Goal: Information Seeking & Learning: Learn about a topic

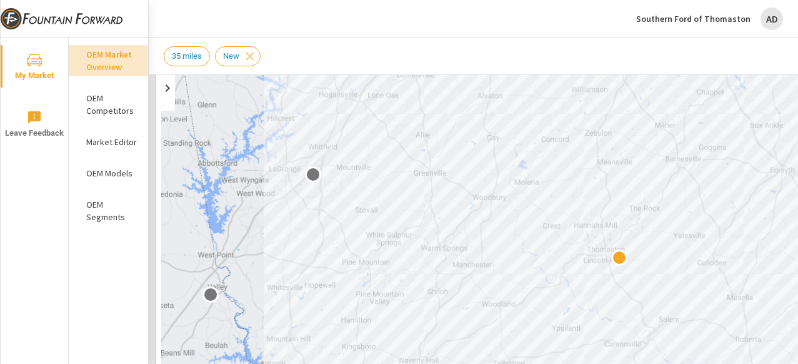
scroll to position [141, 0]
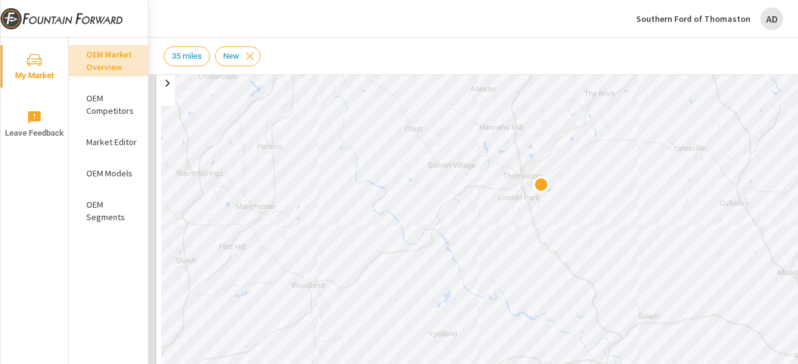
drag, startPoint x: 490, startPoint y: 292, endPoint x: 366, endPoint y: 228, distance: 140.0
click at [365, 228] on div at bounding box center [611, 244] width 900 height 507
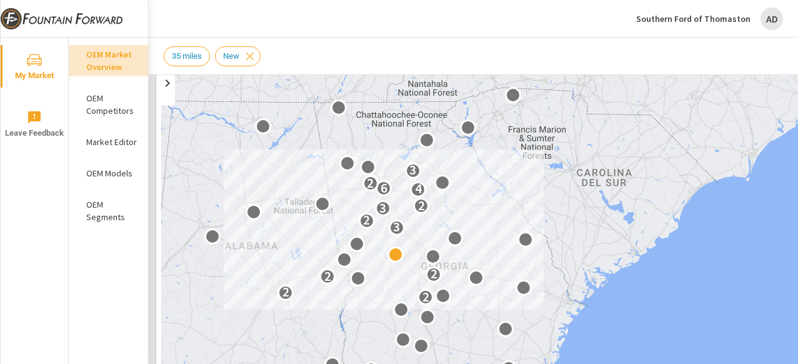
click at [113, 111] on p "OEM Competitors" at bounding box center [112, 104] width 52 height 25
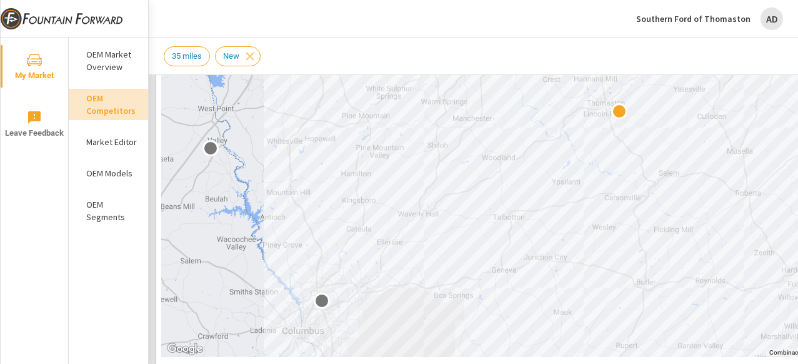
scroll to position [284, 0]
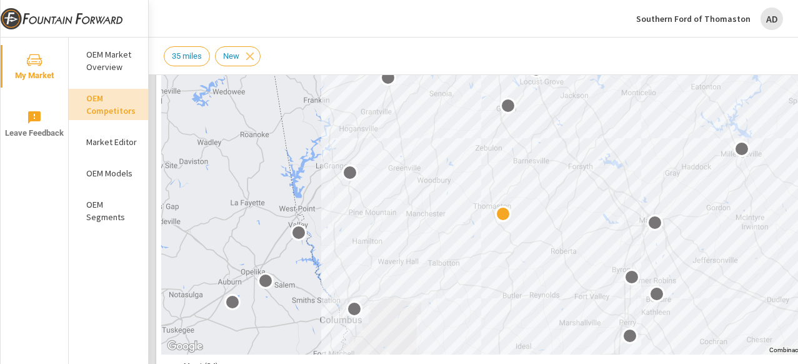
click at [111, 60] on p "OEM Market Overview" at bounding box center [112, 60] width 52 height 25
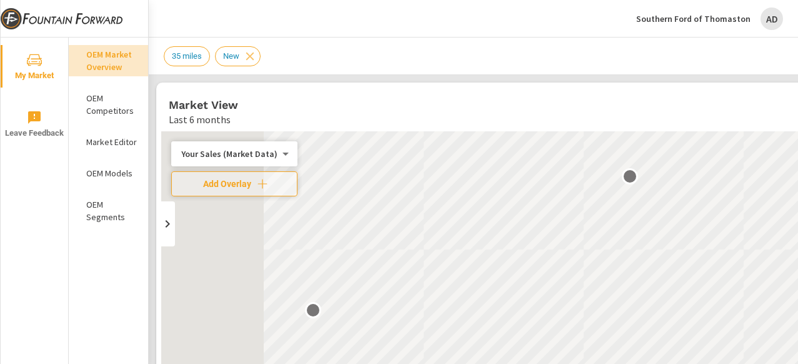
scroll to position [1, 0]
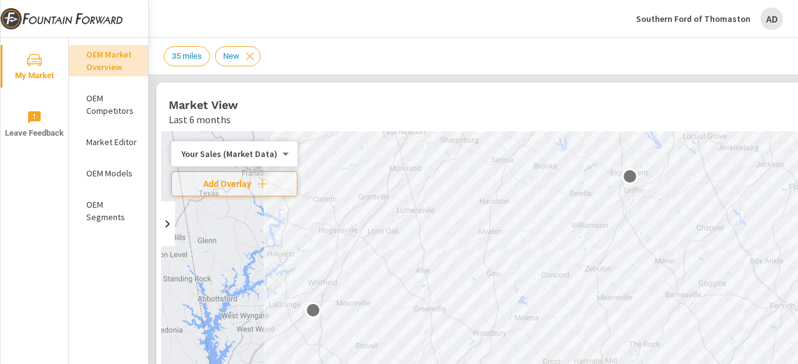
click at [168, 229] on icon at bounding box center [167, 223] width 15 height 15
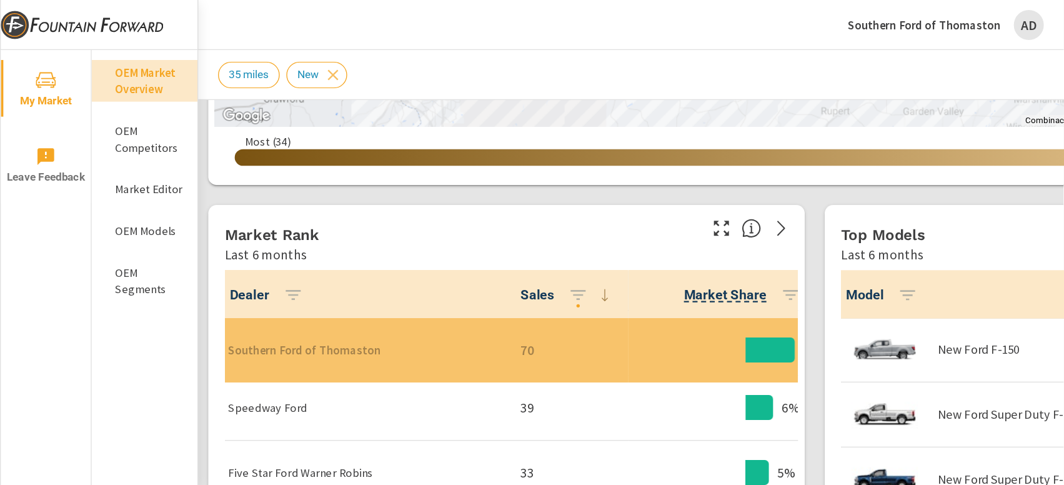
scroll to position [151, 0]
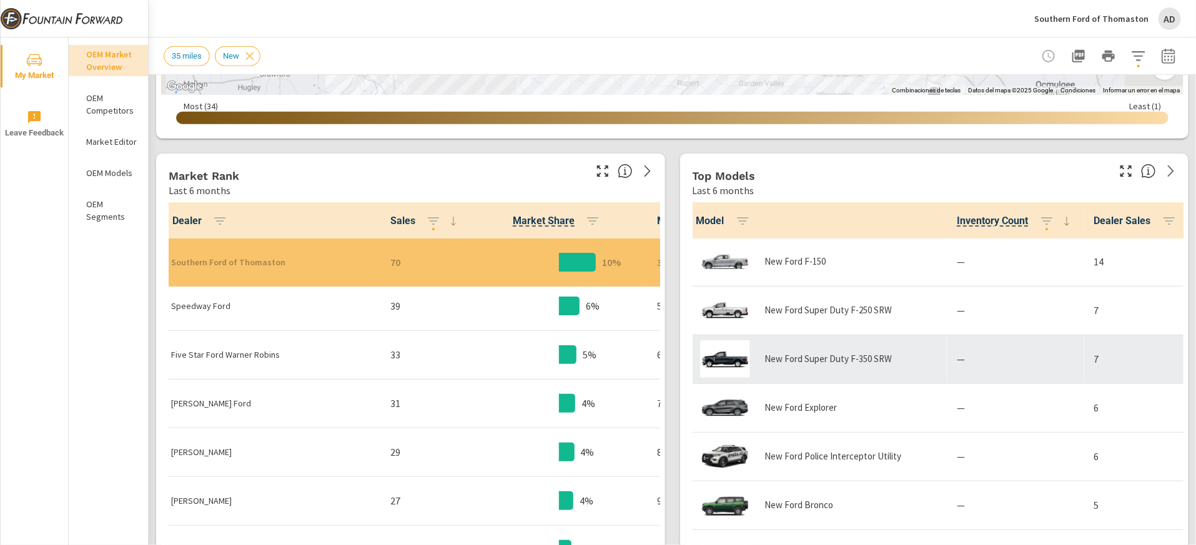
scroll to position [151, 0]
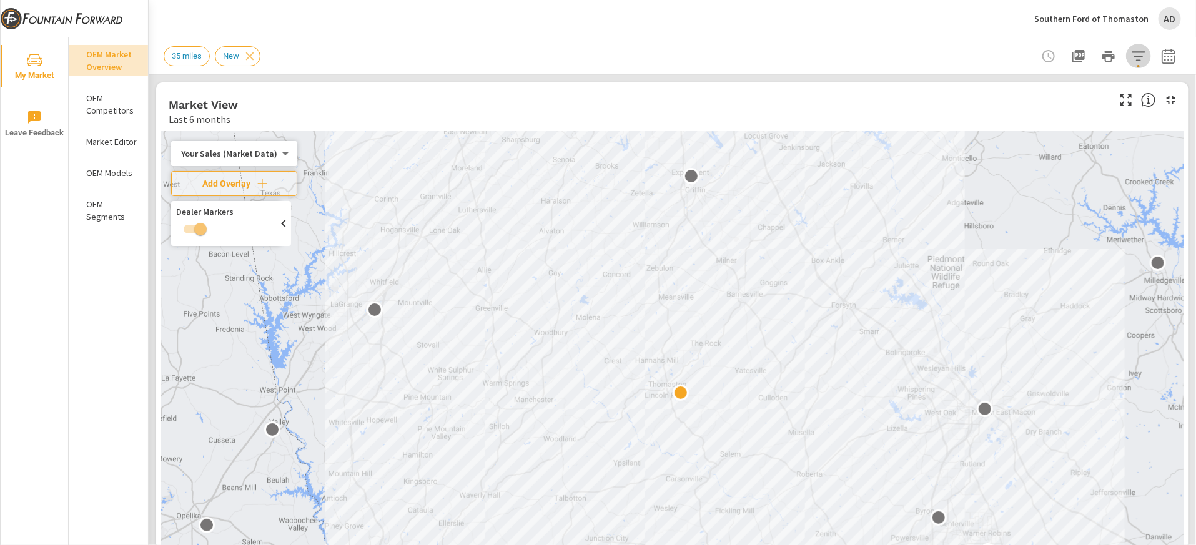
click at [797, 57] on icon "button" at bounding box center [1138, 56] width 15 height 15
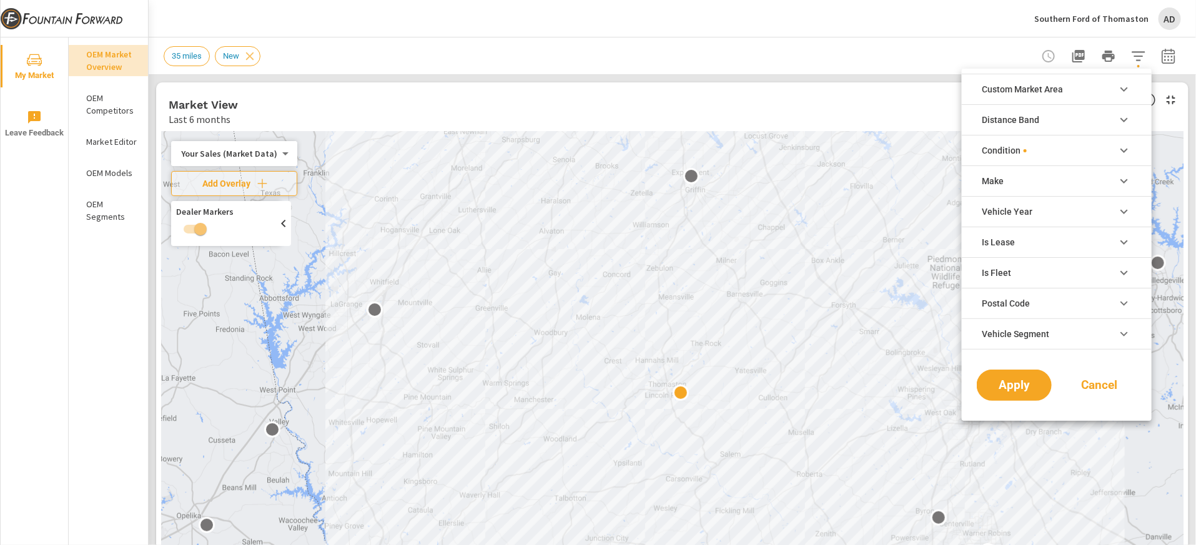
click at [797, 54] on div at bounding box center [598, 272] width 1196 height 545
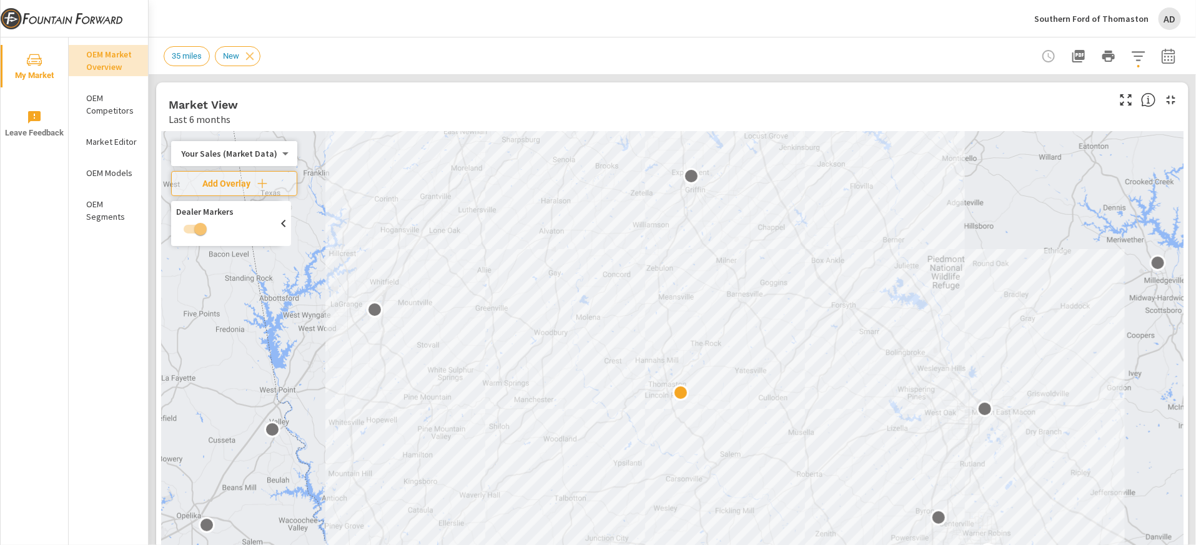
click at [797, 55] on icon "button" at bounding box center [1168, 56] width 15 height 15
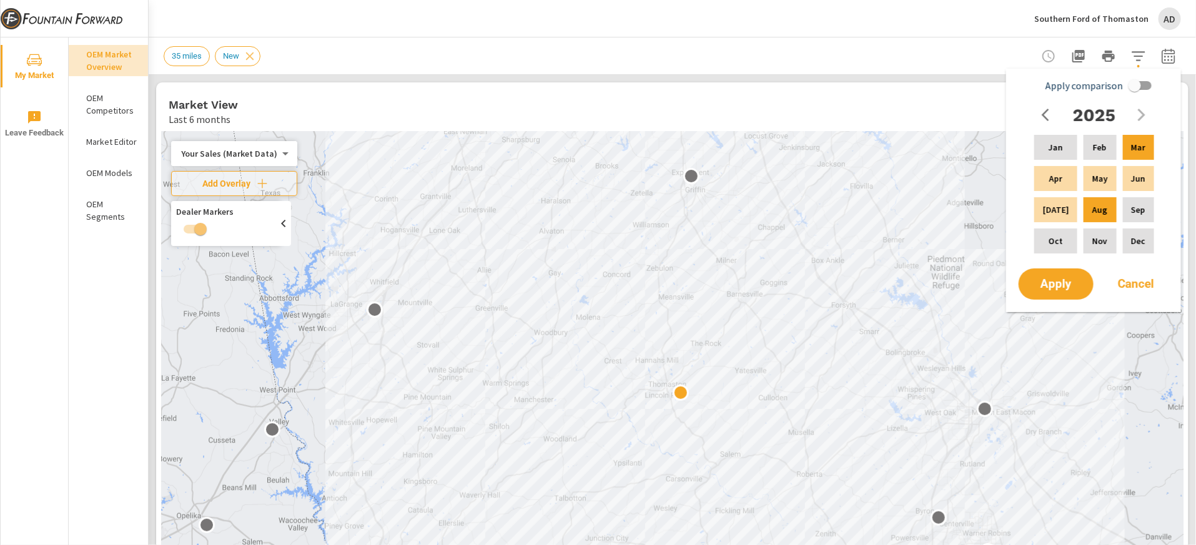
click at [797, 59] on div "35 miles New" at bounding box center [585, 56] width 843 height 20
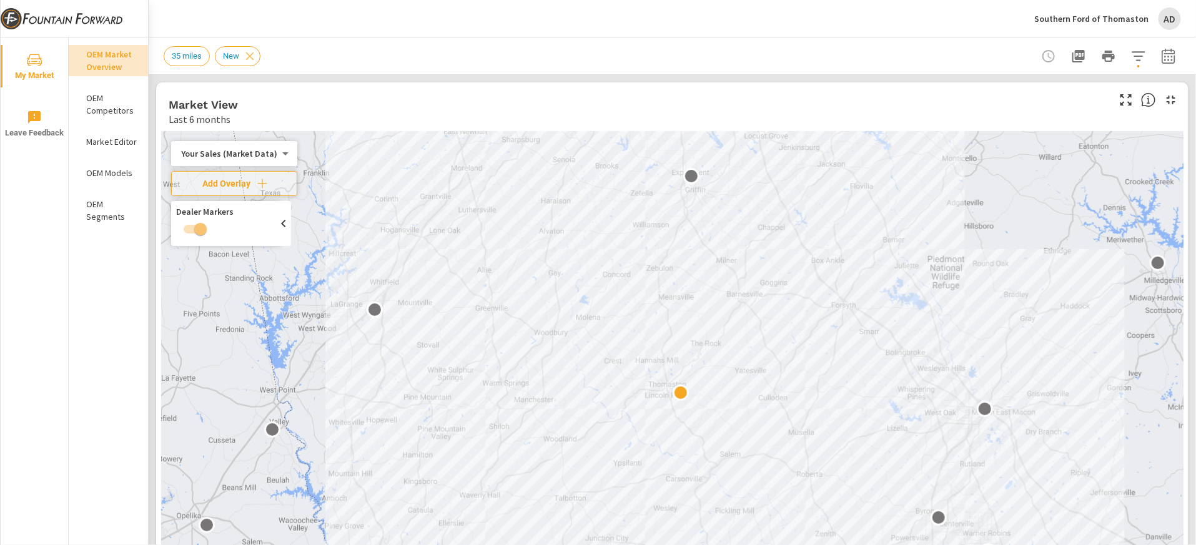
scroll to position [64, 0]
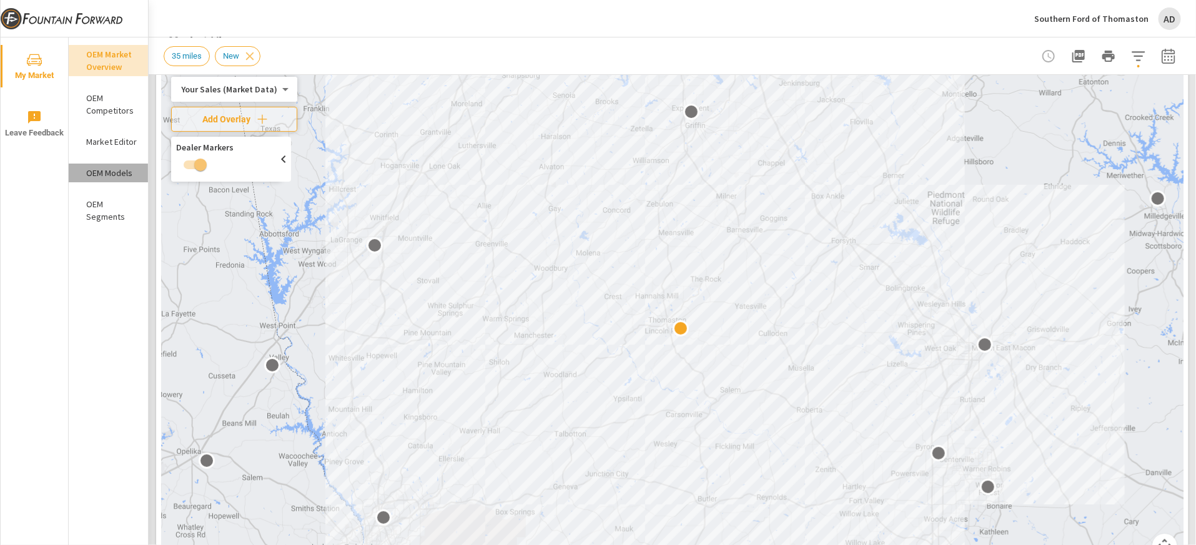
click at [105, 167] on p "OEM Models" at bounding box center [112, 173] width 52 height 12
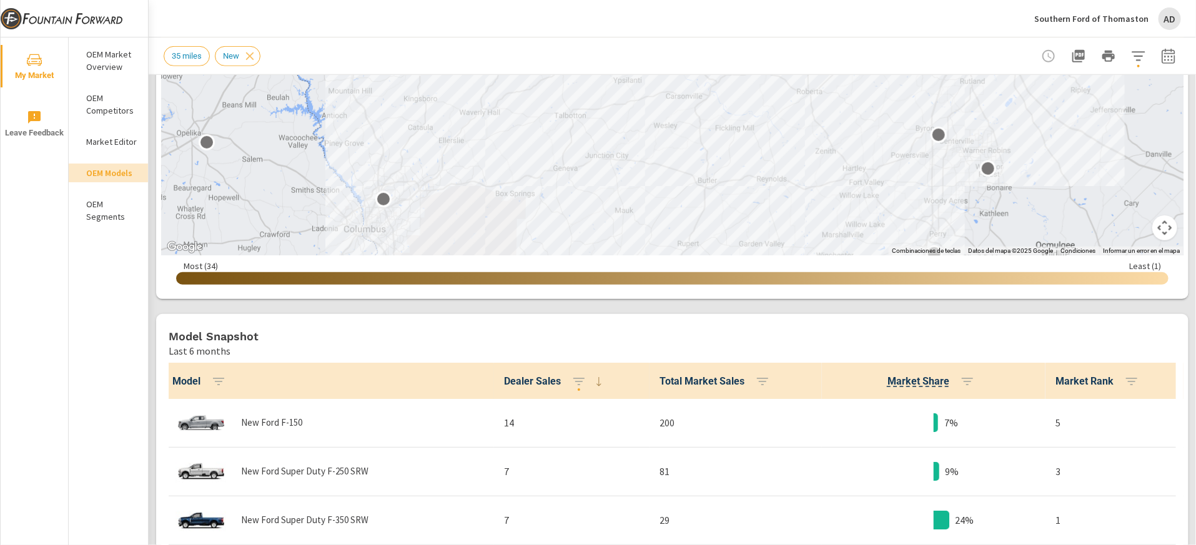
scroll to position [407, 0]
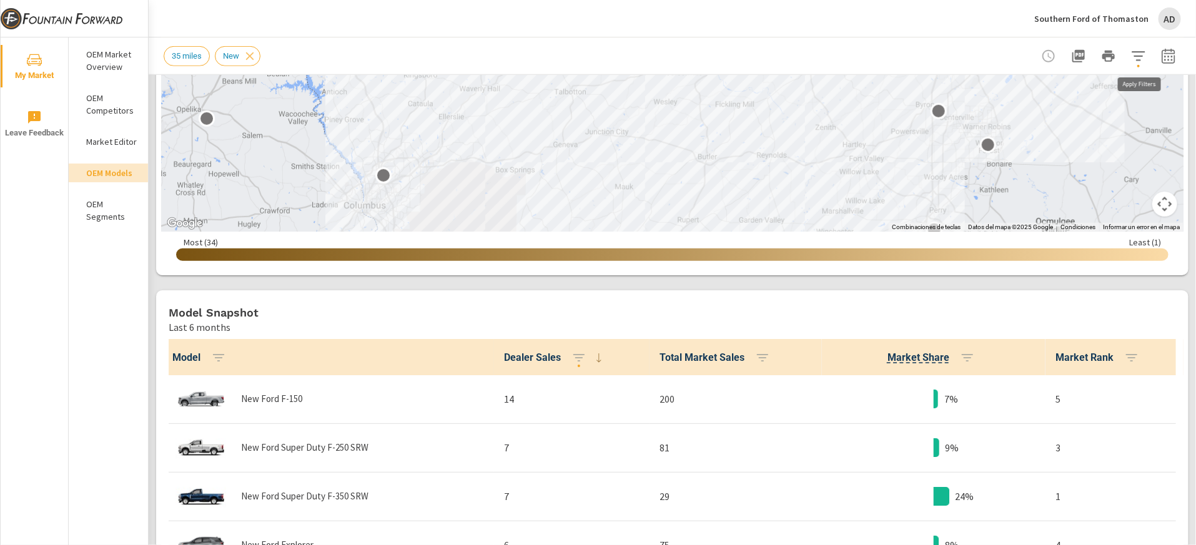
click at [797, 52] on icon "button" at bounding box center [1138, 55] width 13 height 9
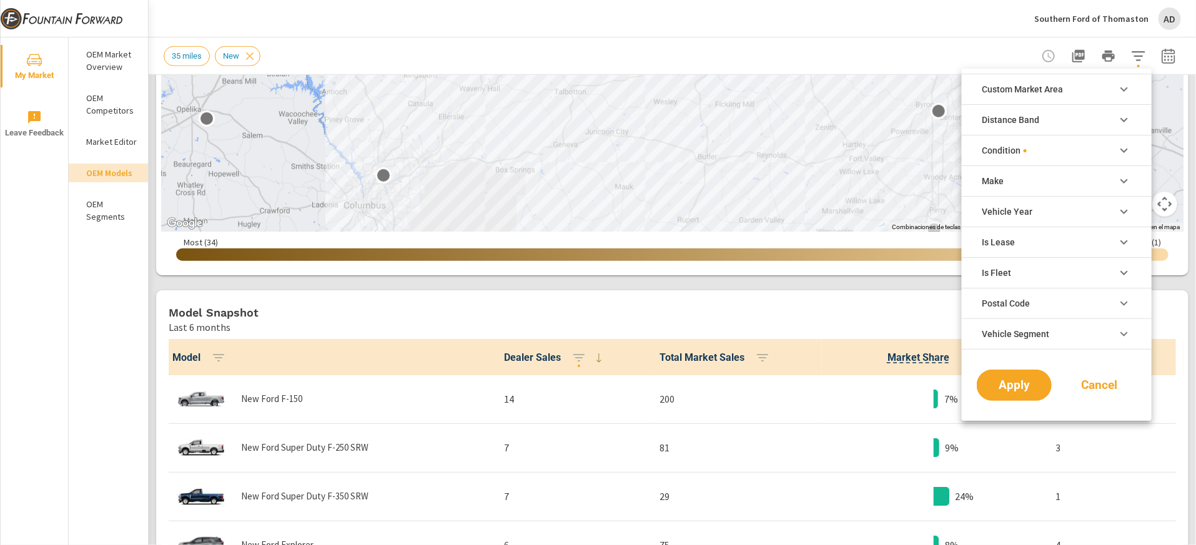
click at [797, 146] on li "Condition" at bounding box center [1057, 150] width 190 height 31
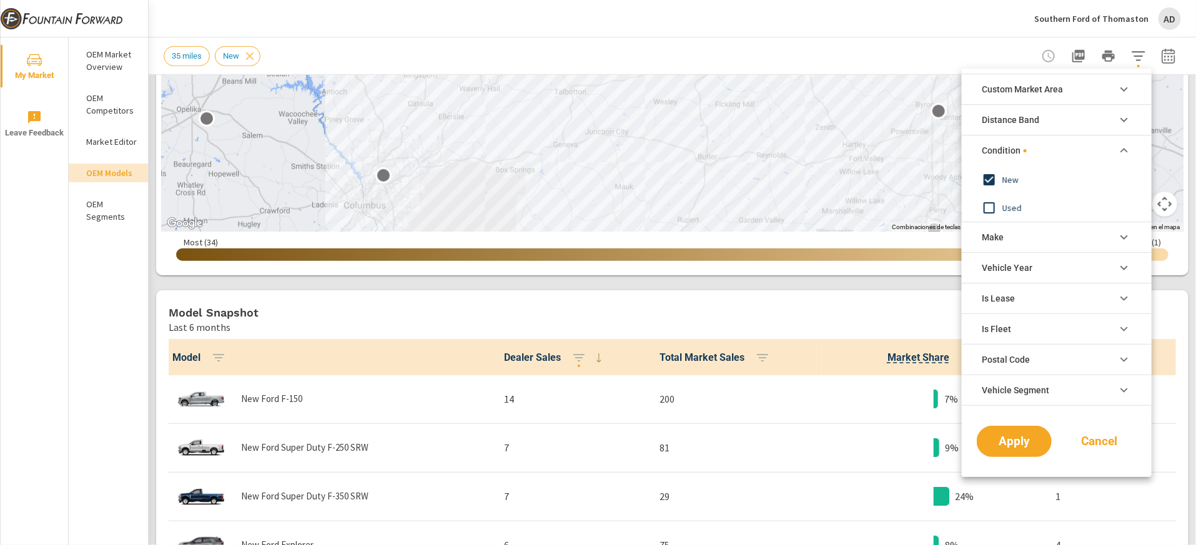
click at [797, 146] on li "Condition" at bounding box center [1057, 150] width 190 height 31
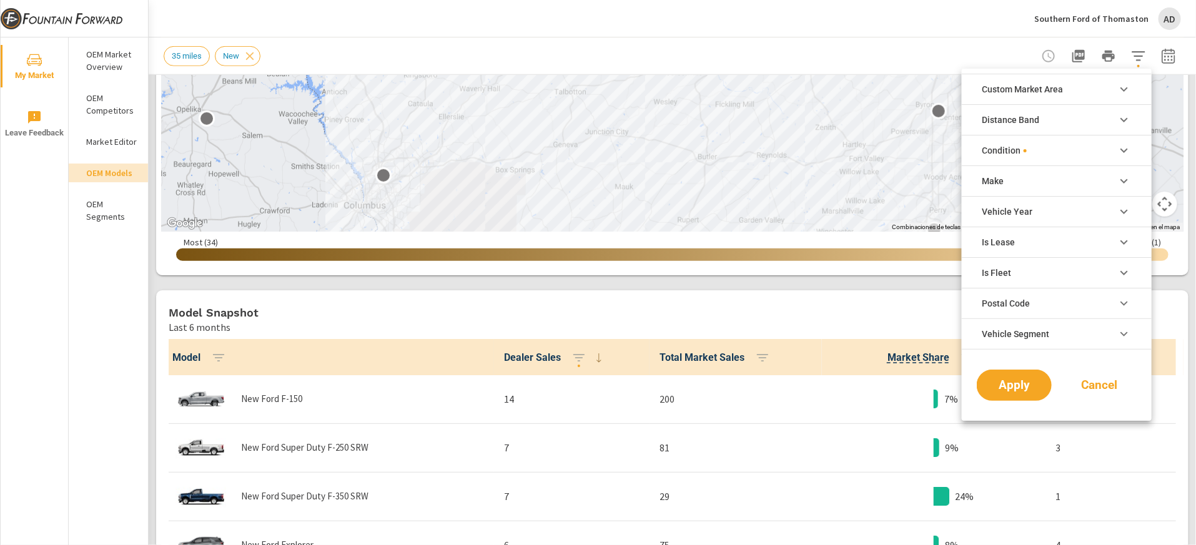
click at [797, 122] on span "Distance Band" at bounding box center [1010, 120] width 57 height 30
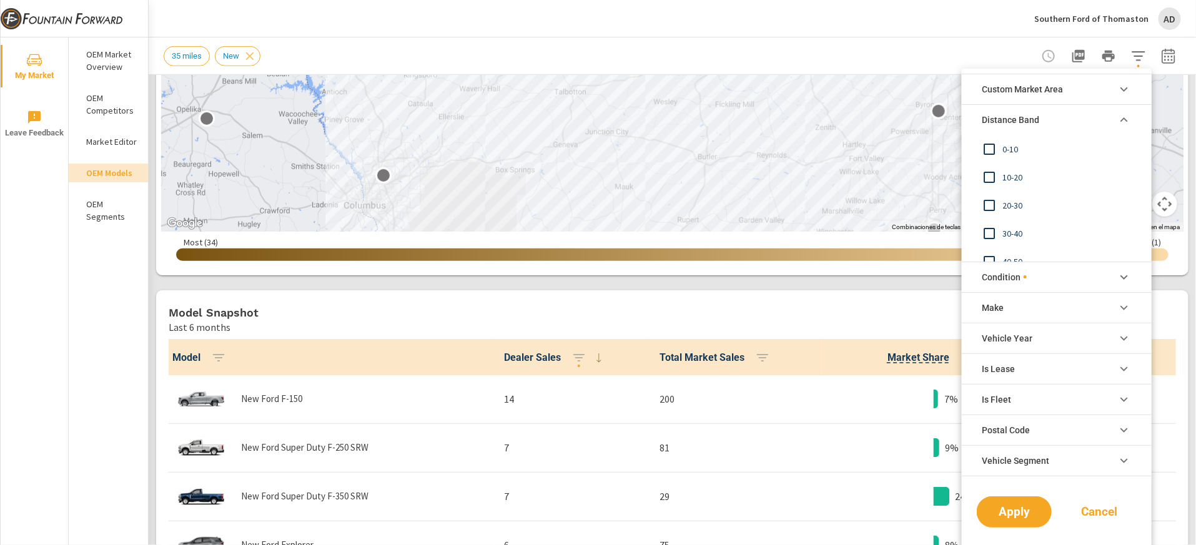
click at [797, 121] on span "Distance Band" at bounding box center [1010, 120] width 57 height 30
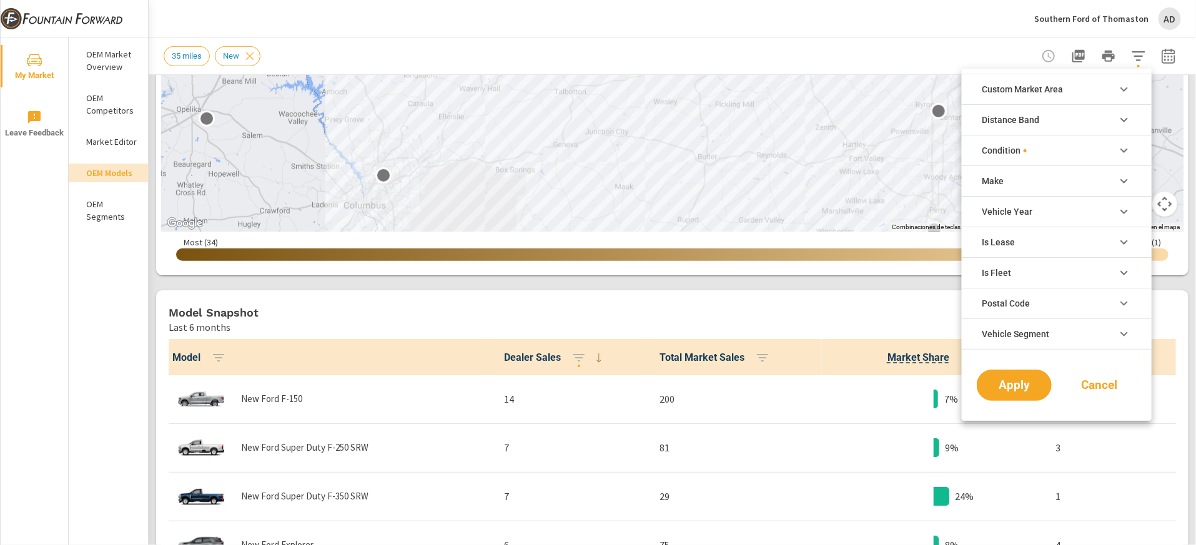
click at [151, 329] on div at bounding box center [598, 272] width 1196 height 545
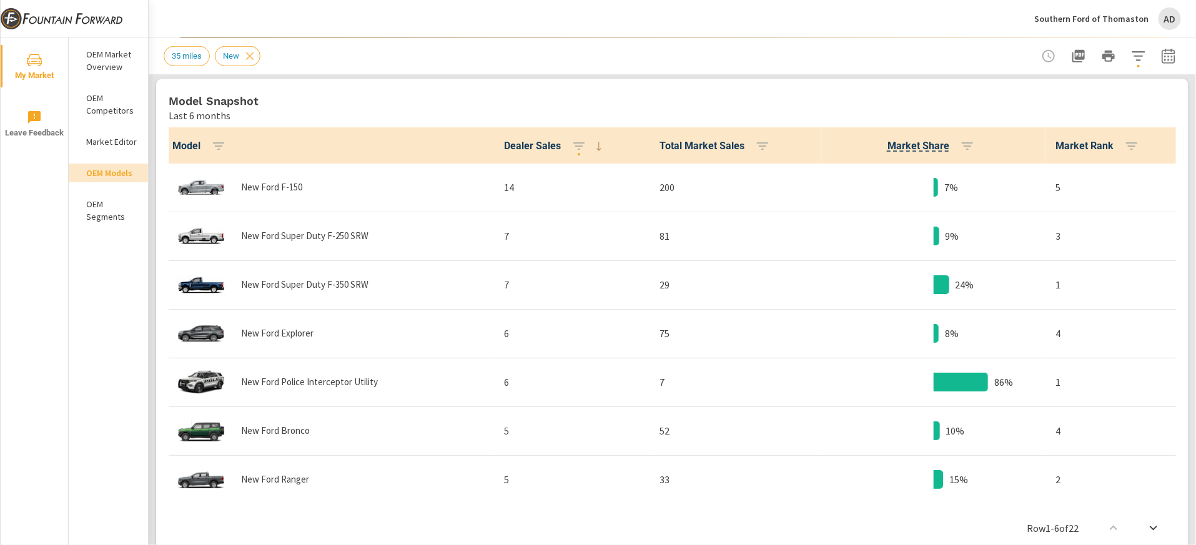
scroll to position [620, 0]
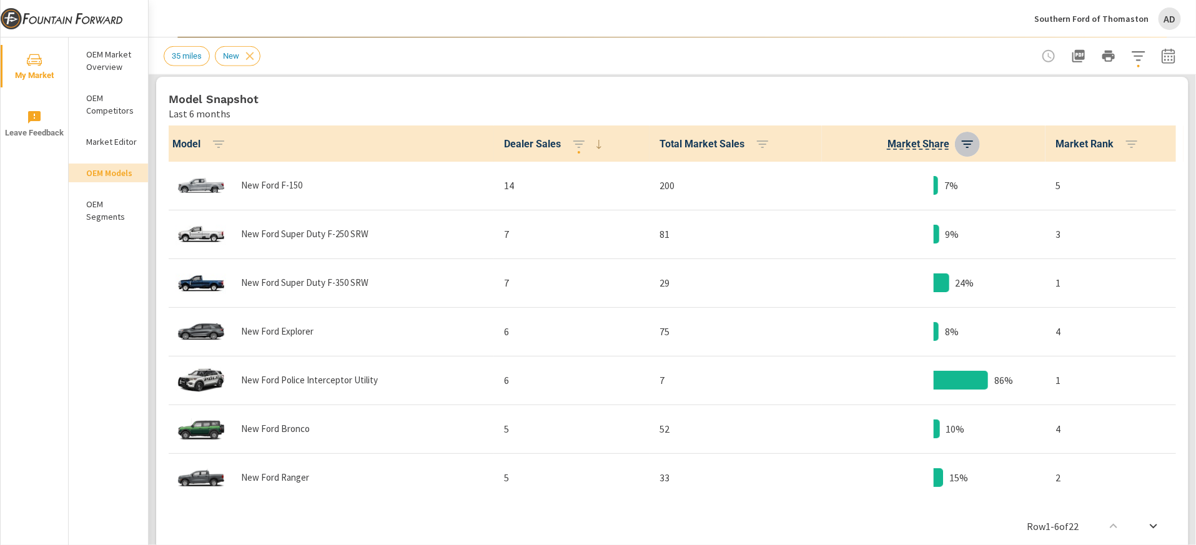
click at [797, 146] on icon "button" at bounding box center [967, 144] width 15 height 15
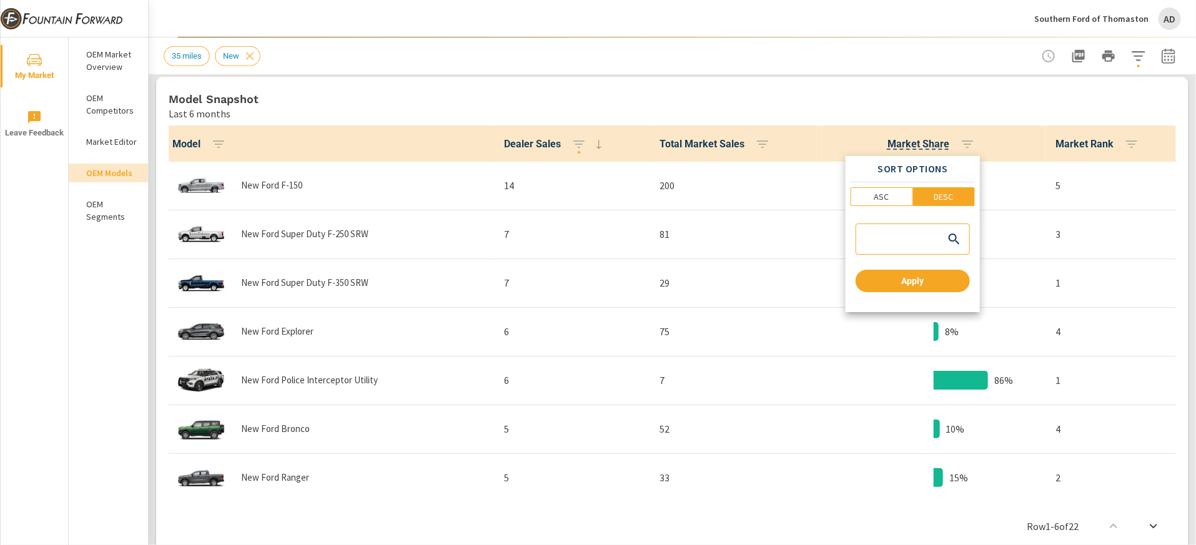
click at [797, 186] on div "Sort Options ASC DESC Apply" at bounding box center [913, 234] width 134 height 156
click at [797, 196] on p "DESC" at bounding box center [943, 197] width 19 height 12
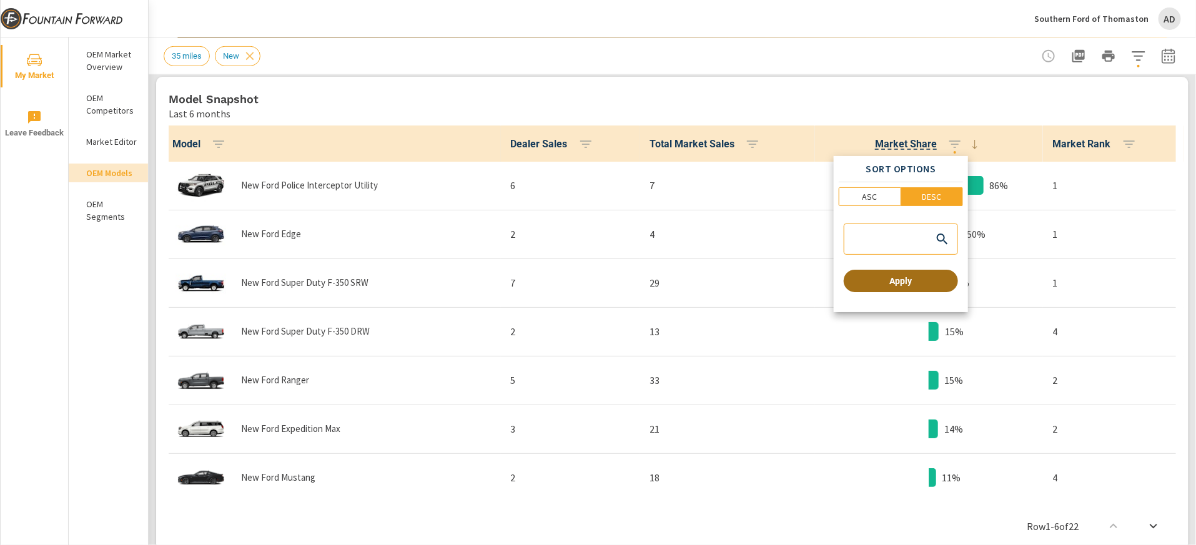
click at [797, 282] on span "Apply" at bounding box center [901, 281] width 104 height 11
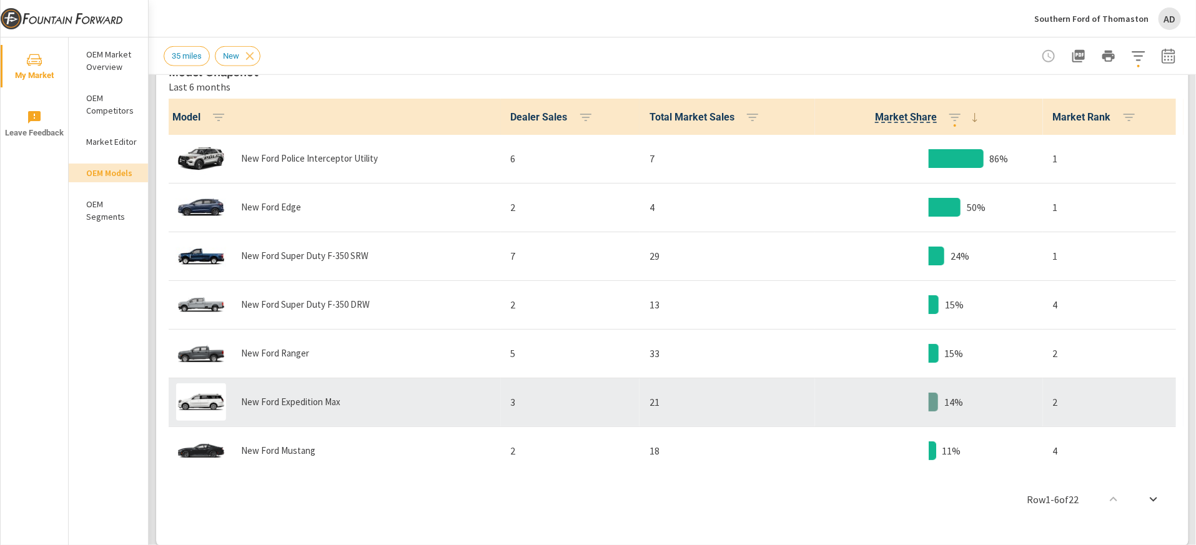
scroll to position [654, 0]
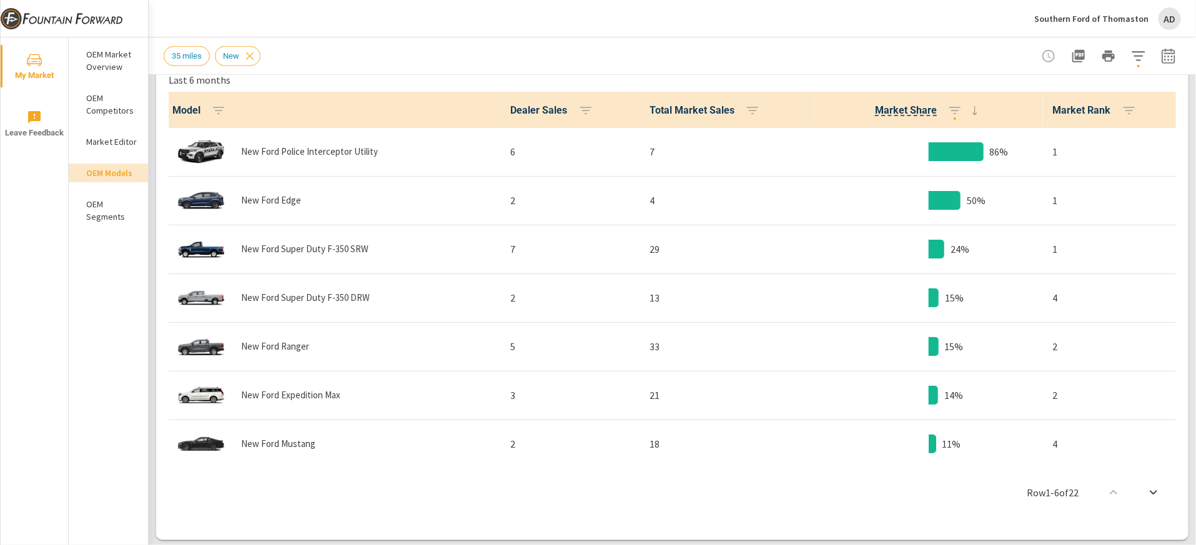
click at [797, 363] on icon "scroll to bottom" at bounding box center [1153, 492] width 15 height 15
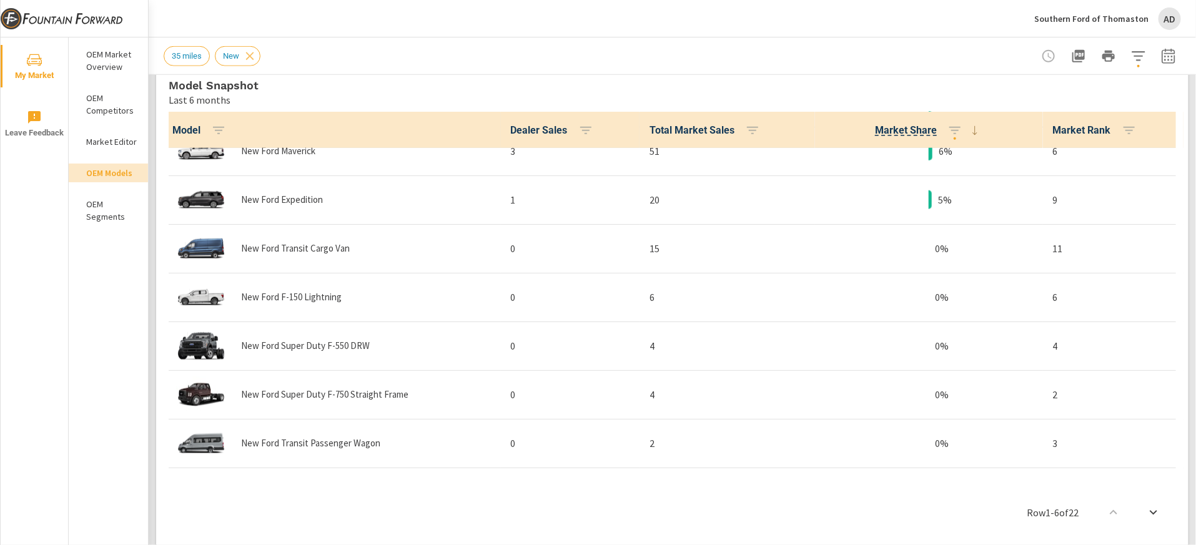
scroll to position [735, 0]
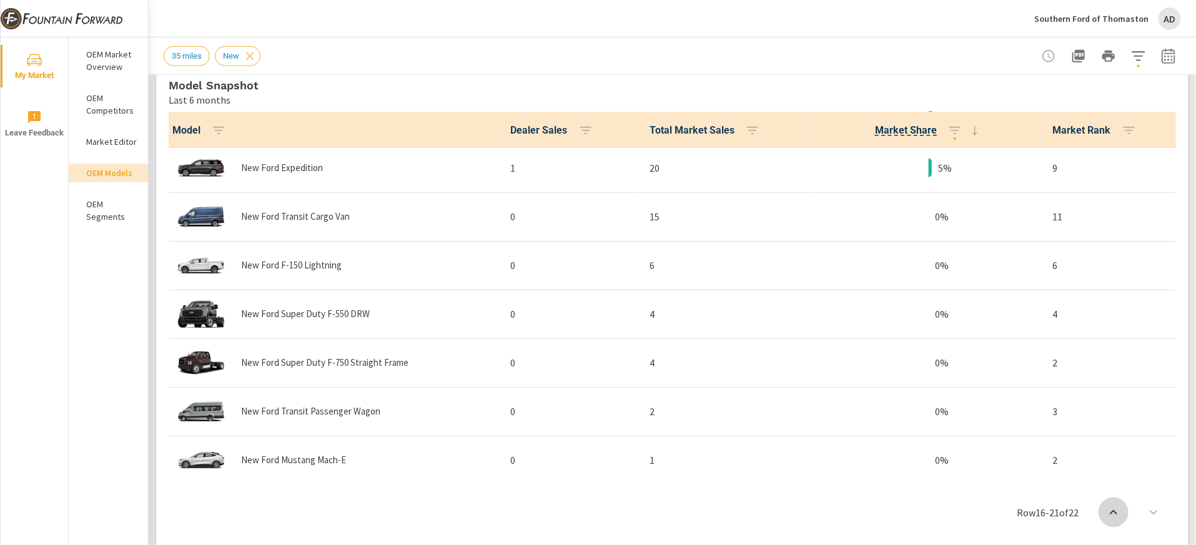
click at [797, 363] on icon "scroll to top" at bounding box center [1113, 512] width 15 height 15
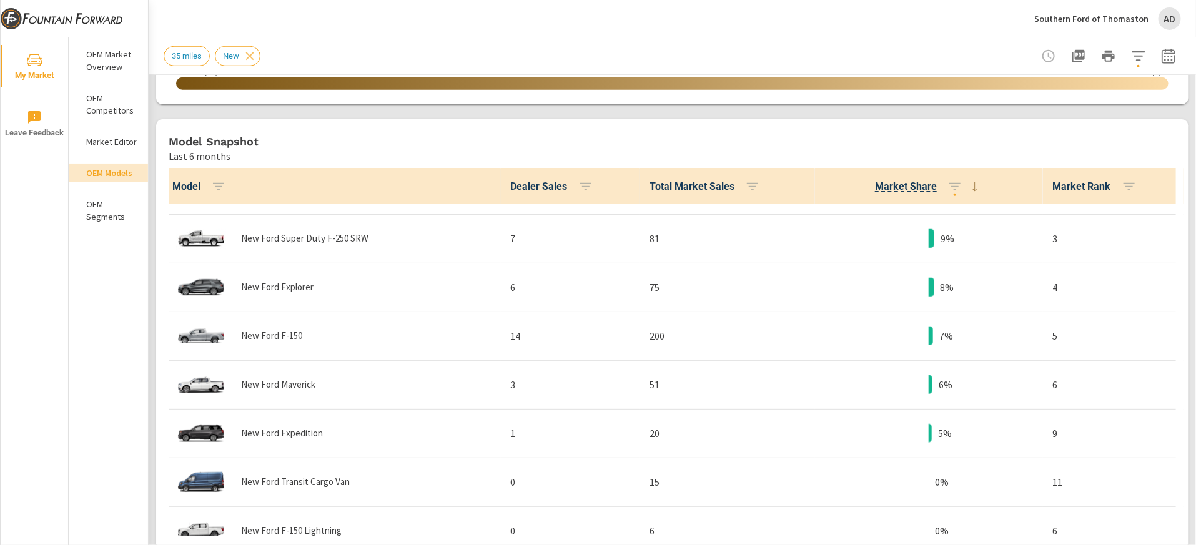
scroll to position [735, 0]
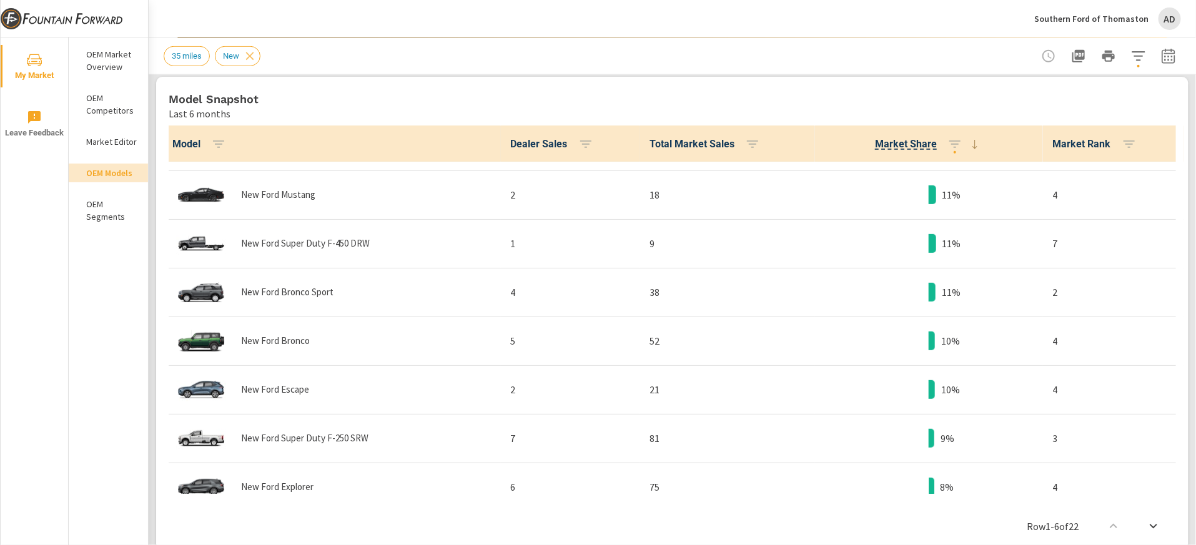
scroll to position [296, 0]
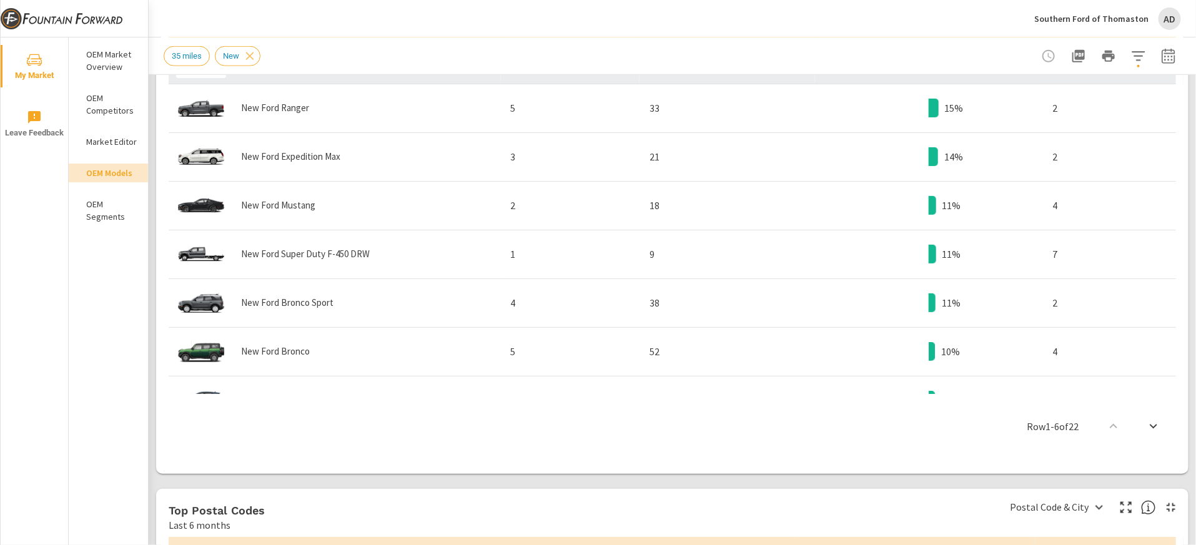
scroll to position [171, 0]
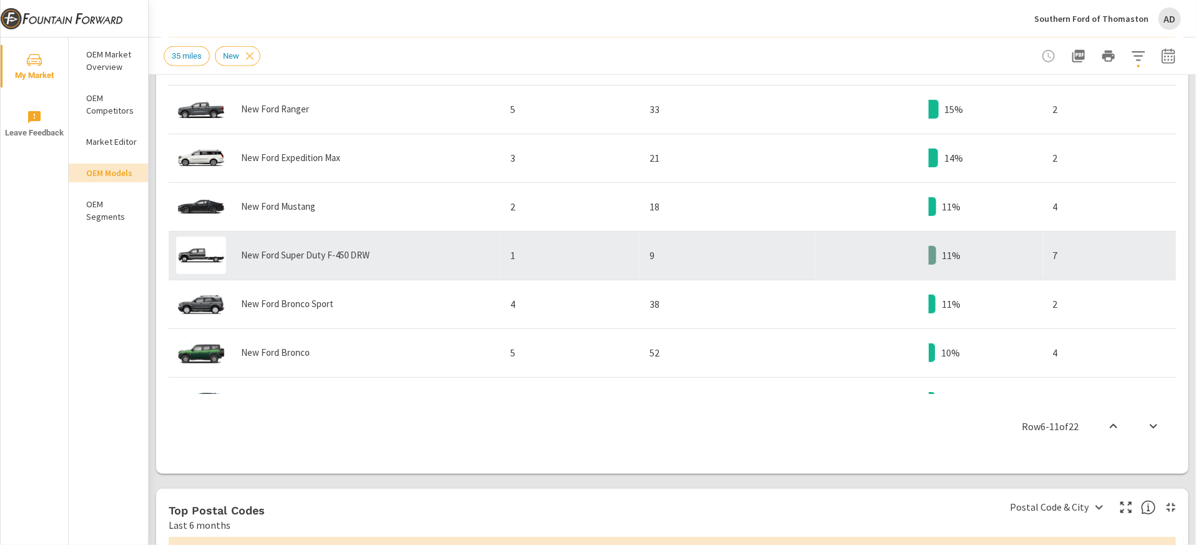
scroll to position [518, 0]
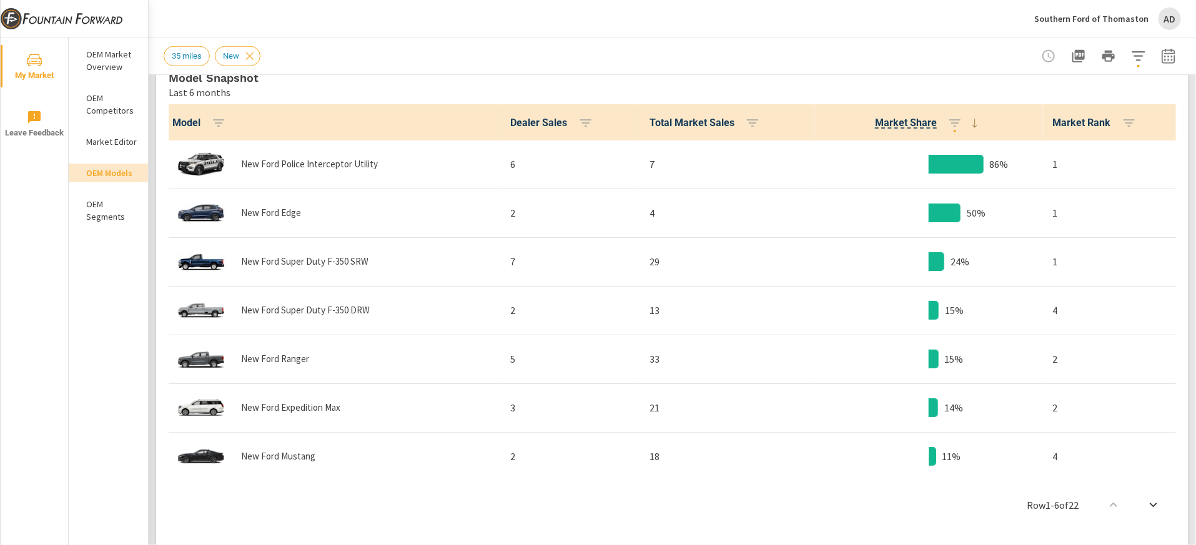
scroll to position [648, 0]
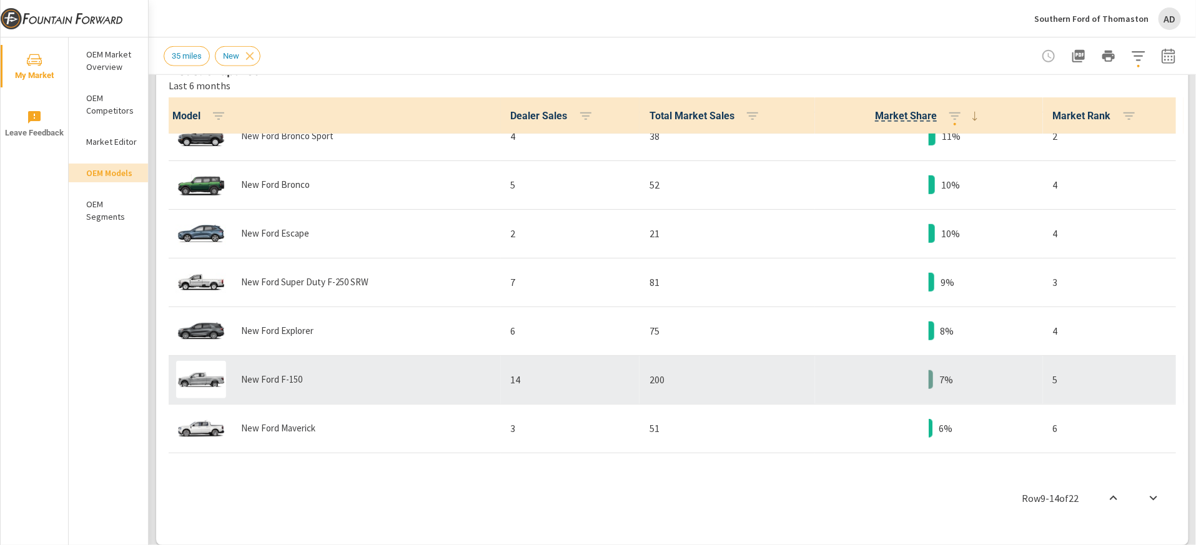
scroll to position [463, 0]
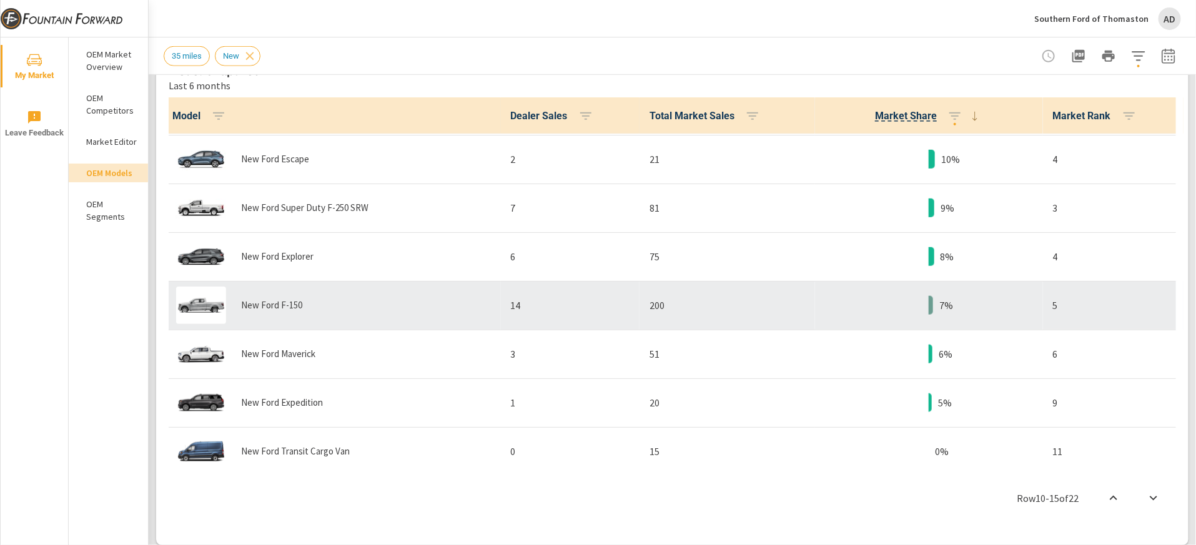
scroll to position [487, 0]
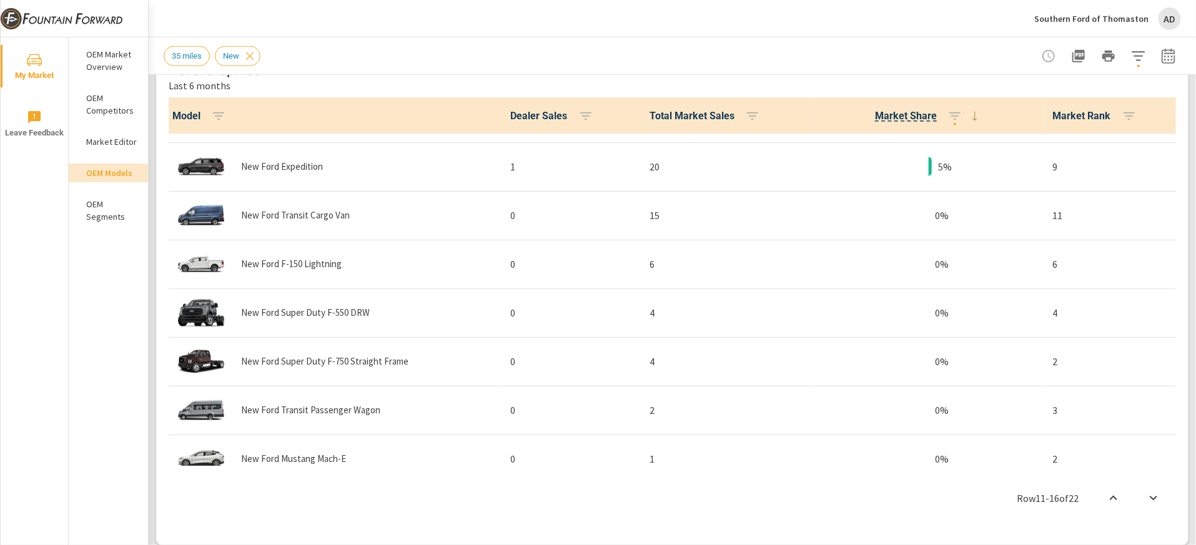
scroll to position [735, 0]
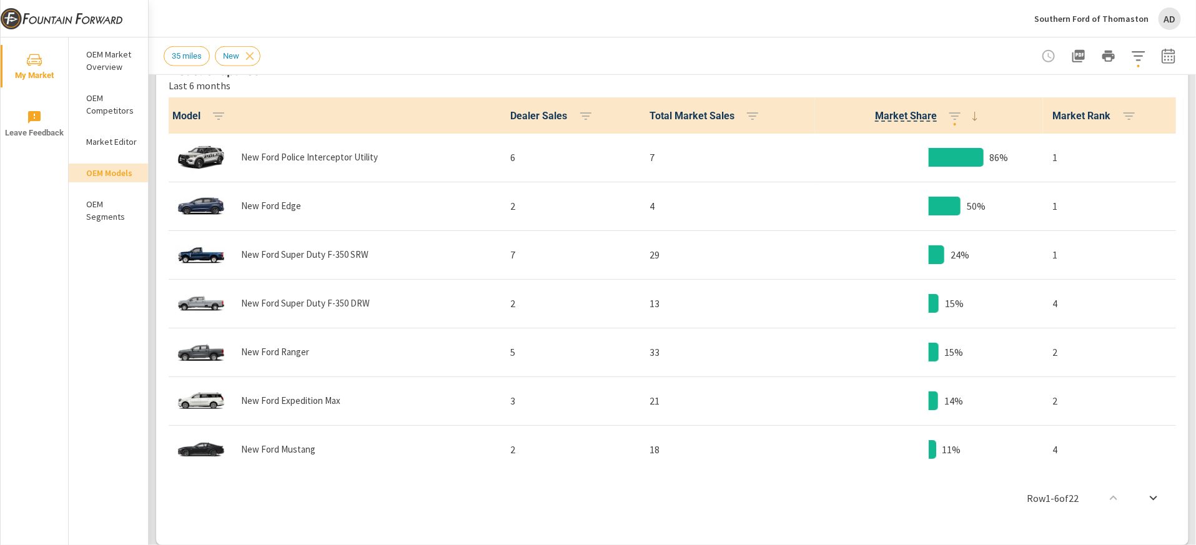
click at [797, 19] on div "AD" at bounding box center [1170, 18] width 22 height 22
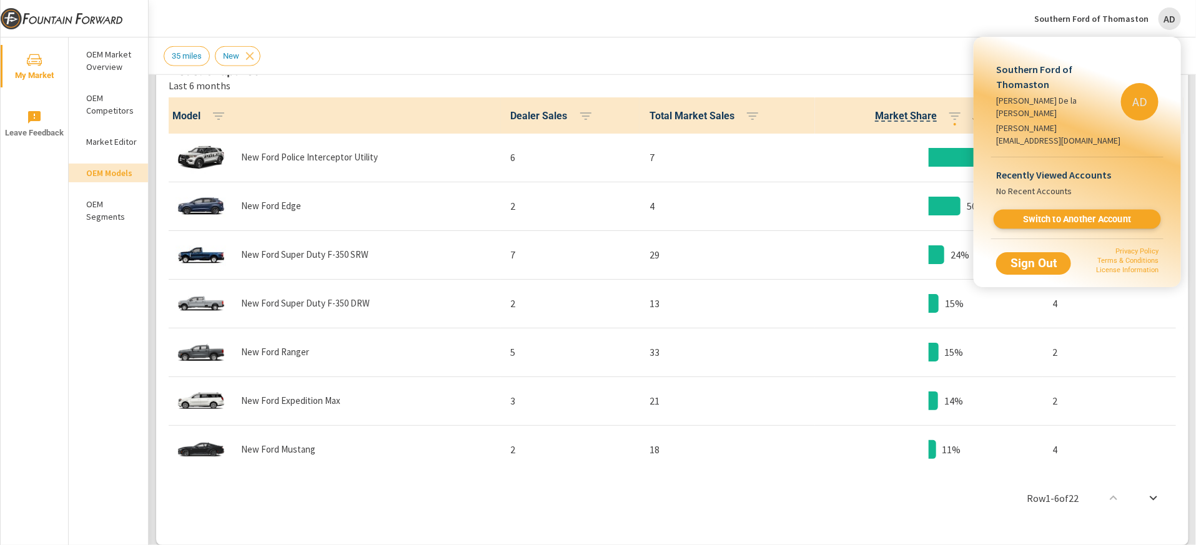
click at [797, 214] on span "Switch to Another Account" at bounding box center [1077, 220] width 153 height 12
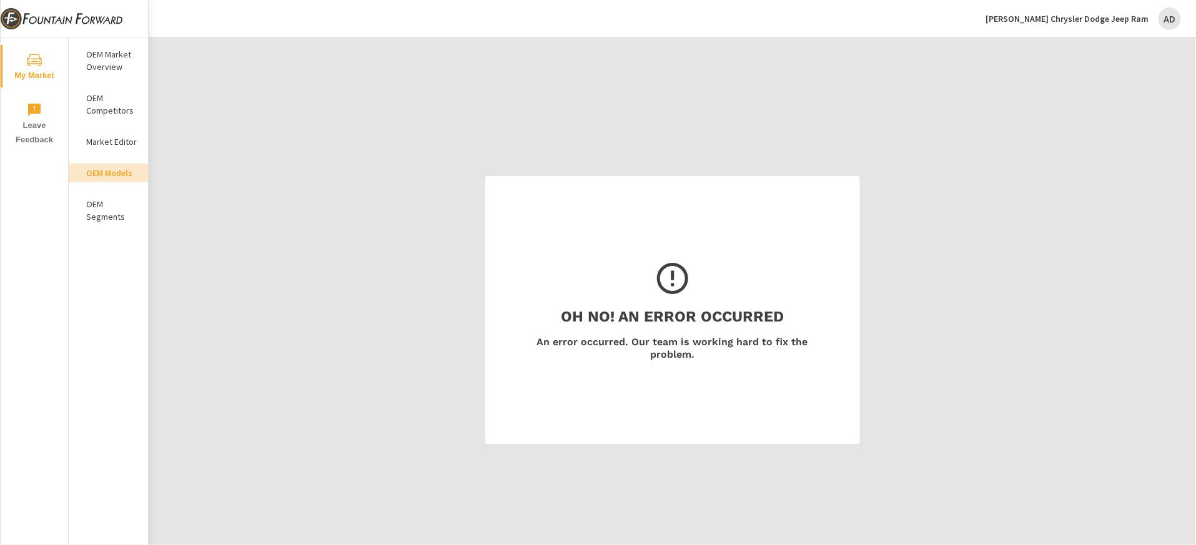
click at [100, 59] on p "OEM Market Overview" at bounding box center [112, 60] width 52 height 25
click at [103, 97] on p "OEM Competitors" at bounding box center [112, 104] width 52 height 25
click at [107, 147] on p "Market Editor" at bounding box center [112, 142] width 52 height 12
click at [1085, 31] on button "Brownfield Chrysler Dodge Jeep Ram AD" at bounding box center [1084, 18] width 206 height 37
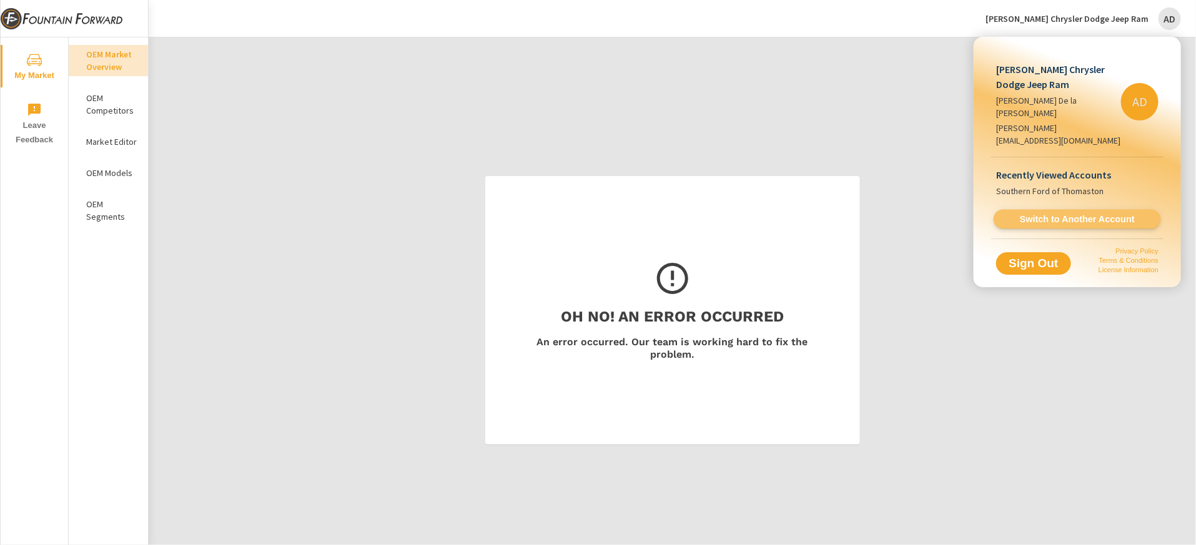
click at [1033, 214] on span "Switch to Another Account" at bounding box center [1077, 220] width 153 height 12
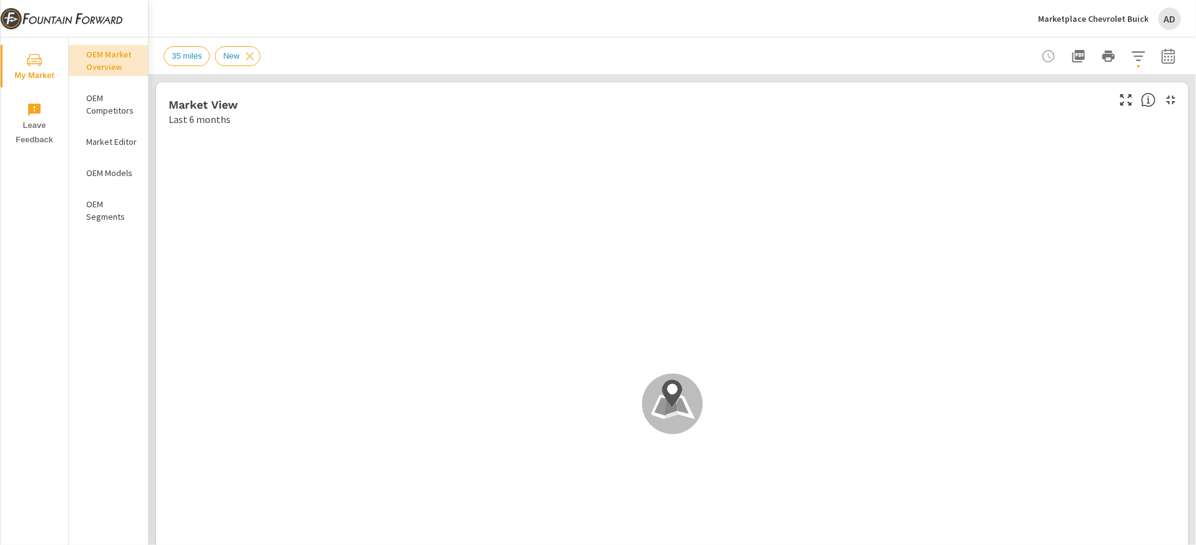
click at [1174, 60] on icon "button" at bounding box center [1168, 56] width 15 height 15
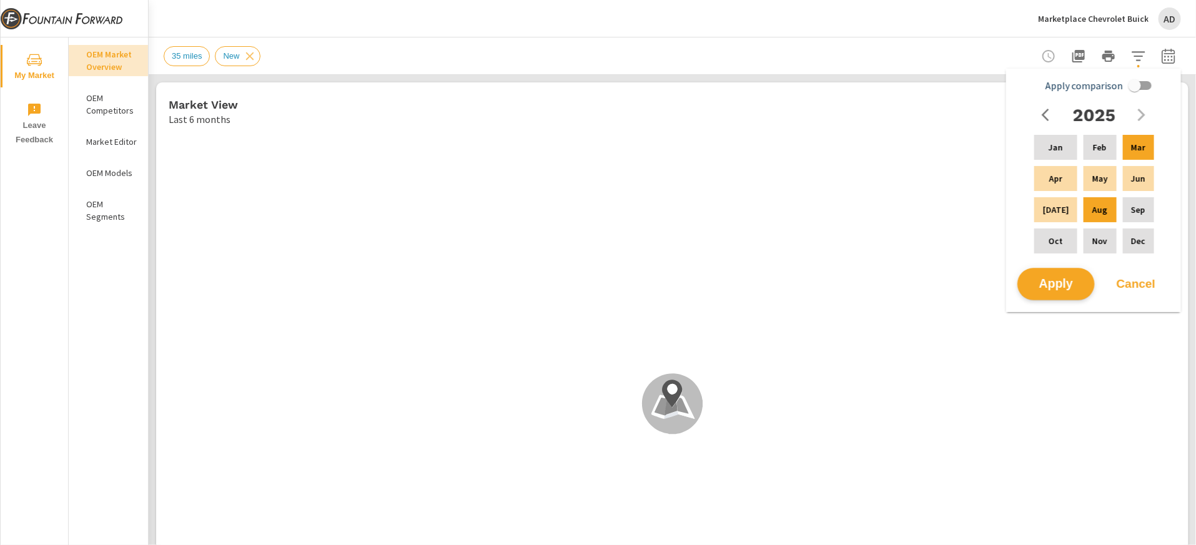
click at [1052, 284] on span "Apply" at bounding box center [1056, 285] width 51 height 12
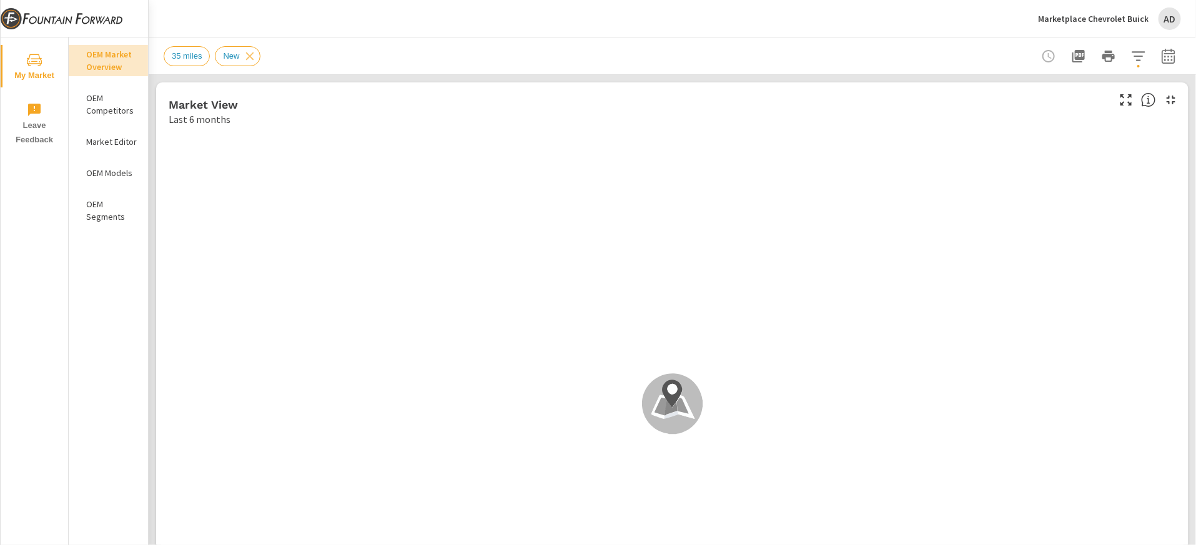
click at [102, 177] on p "OEM Models" at bounding box center [112, 173] width 52 height 12
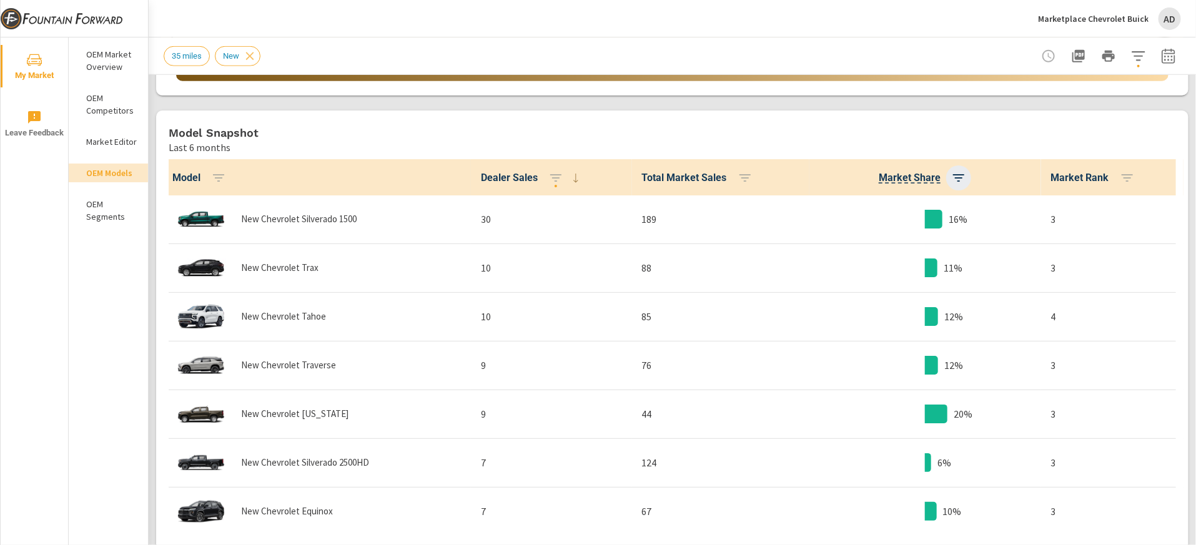
click at [963, 168] on button "button" at bounding box center [958, 178] width 25 height 25
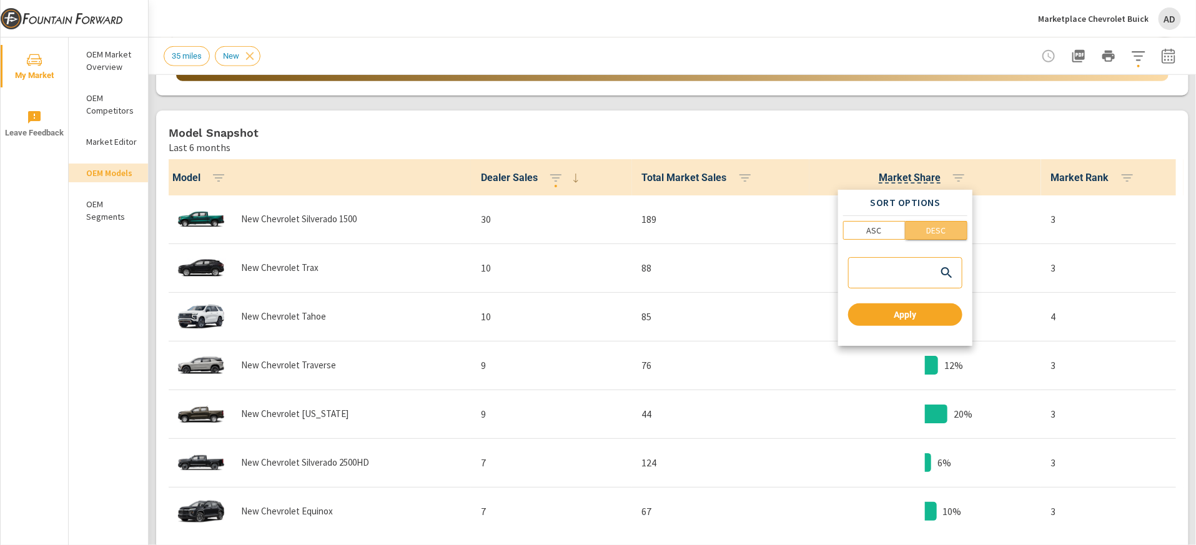
click at [923, 234] on span "DESC" at bounding box center [937, 230] width 54 height 12
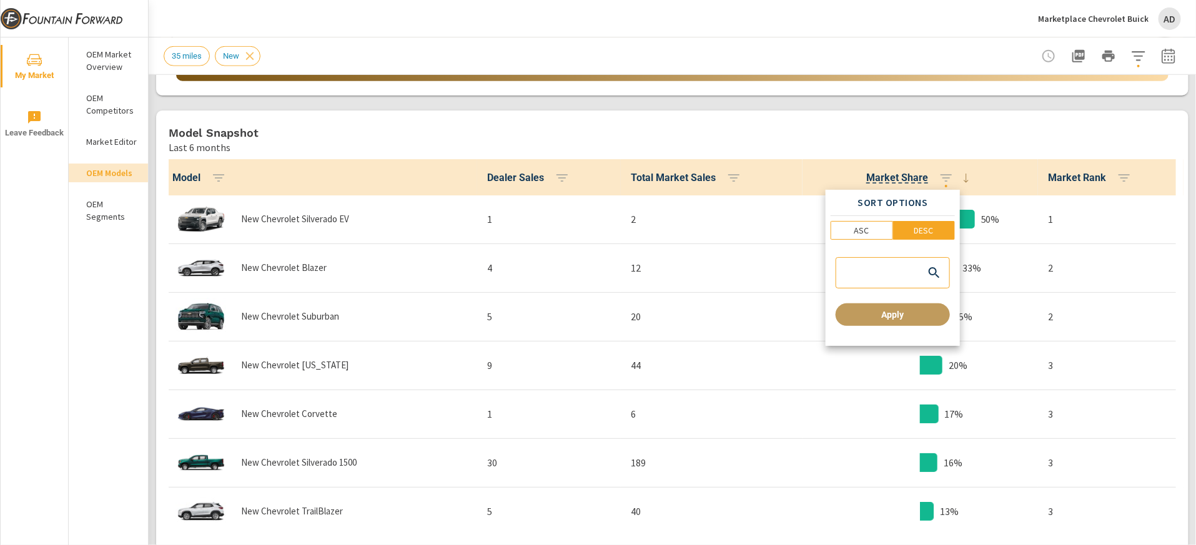
click at [898, 319] on span "Apply" at bounding box center [893, 314] width 104 height 11
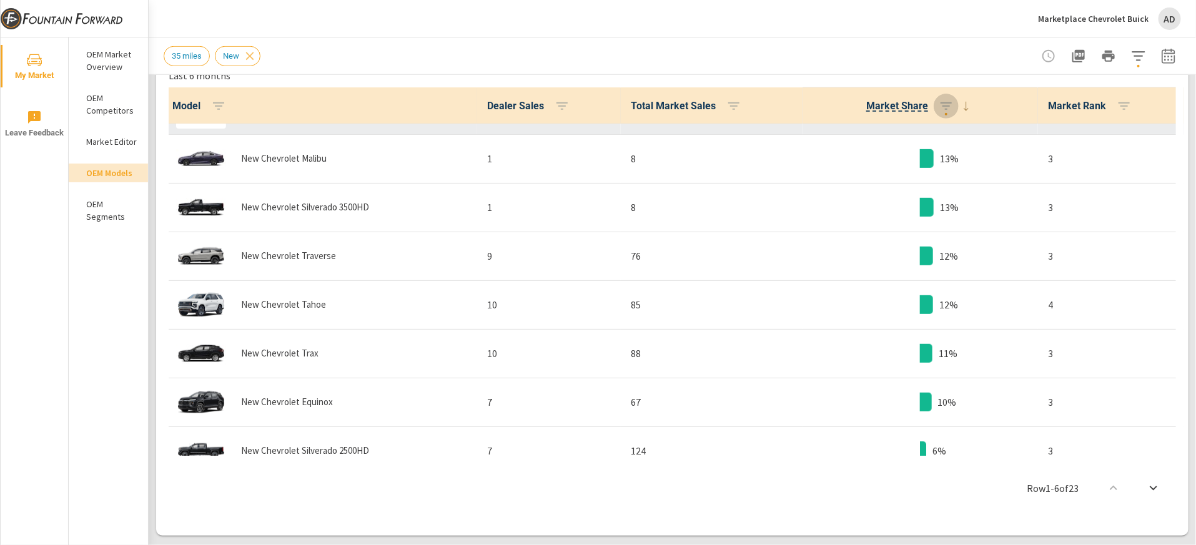
scroll to position [342, 0]
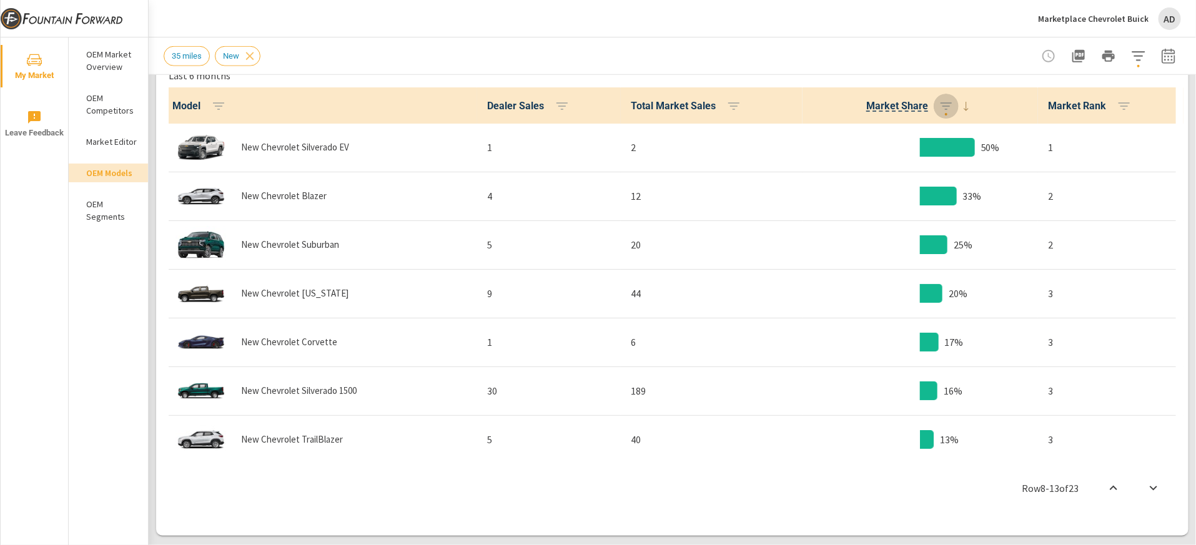
scroll to position [221, 0]
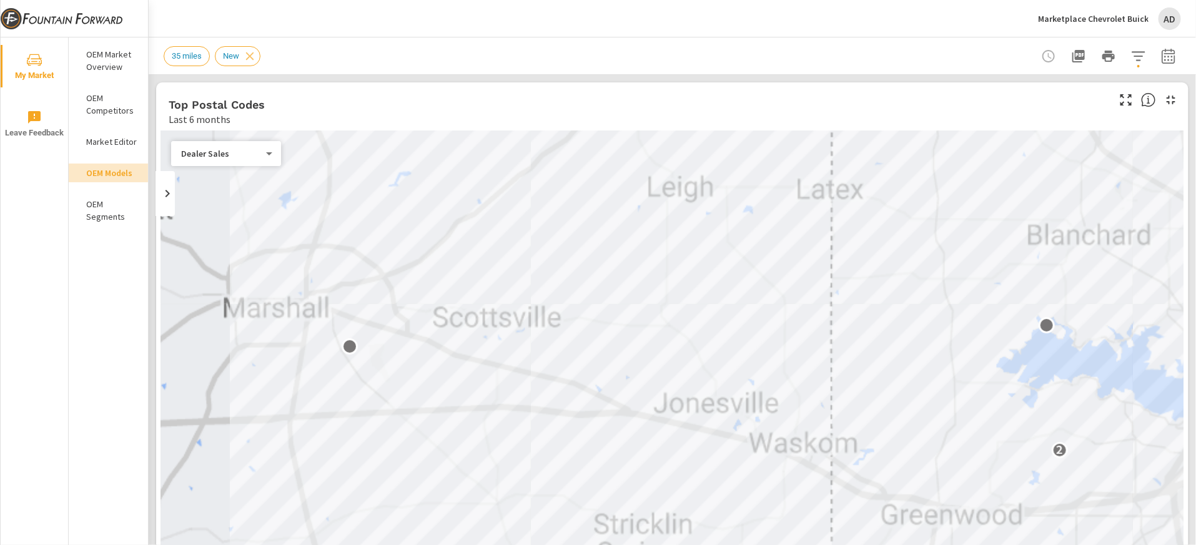
click at [1164, 26] on div "AD" at bounding box center [1170, 18] width 22 height 22
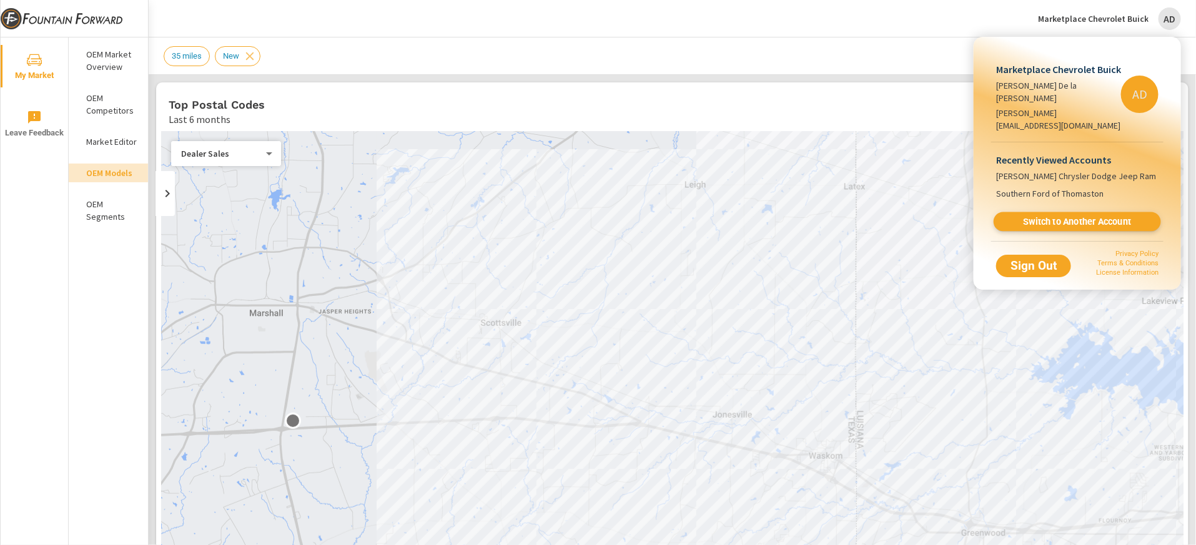
click at [1062, 216] on span "Switch to Another Account" at bounding box center [1077, 222] width 153 height 12
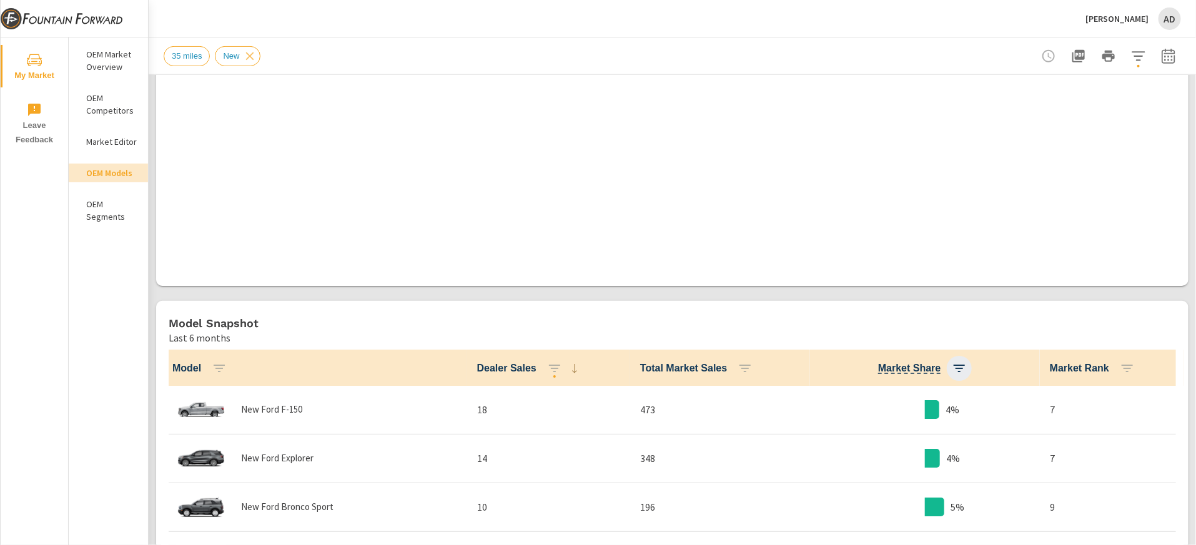
click at [964, 370] on icon "button" at bounding box center [959, 368] width 15 height 15
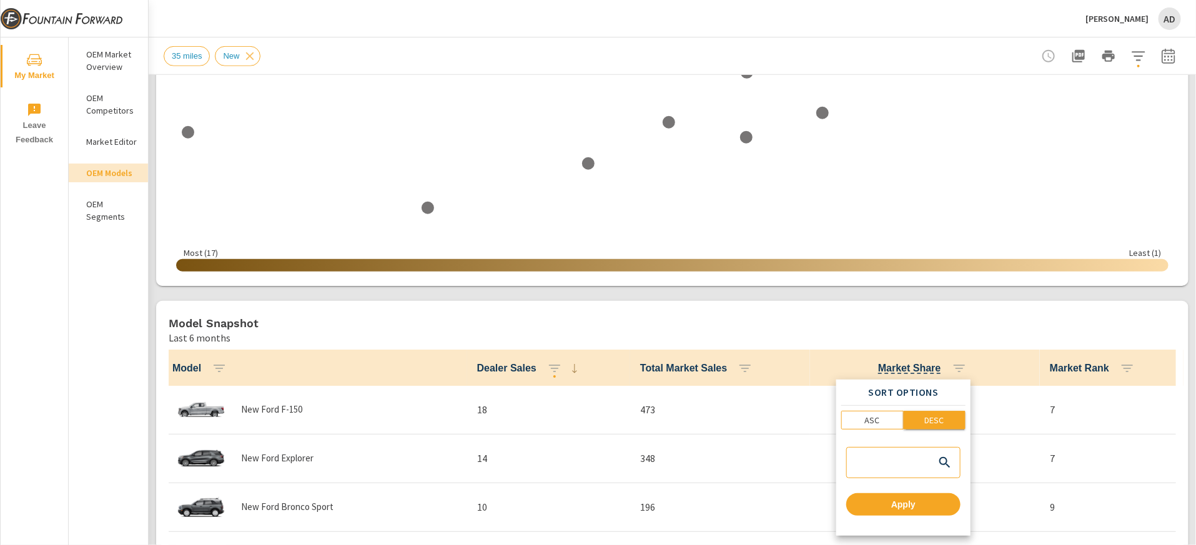
click at [933, 414] on p "DESC" at bounding box center [934, 420] width 19 height 12
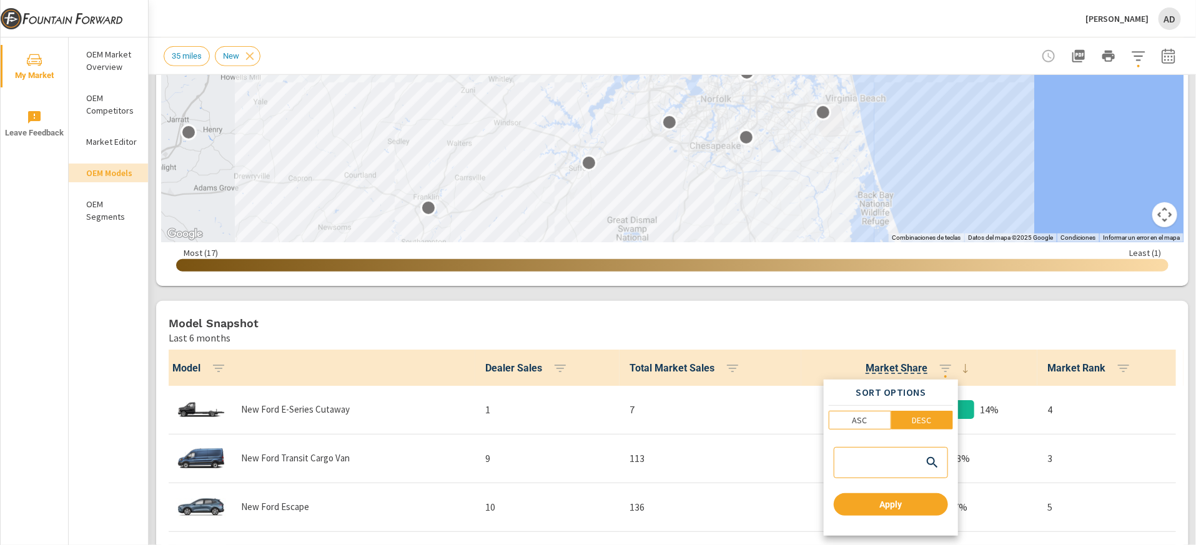
click at [156, 380] on div at bounding box center [598, 272] width 1196 height 545
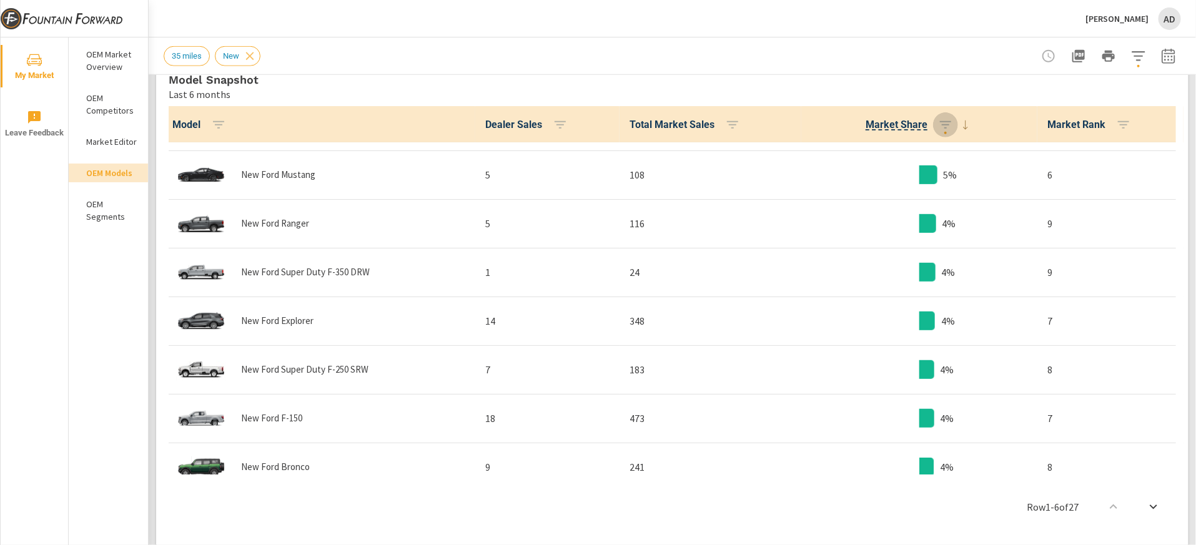
scroll to position [342, 0]
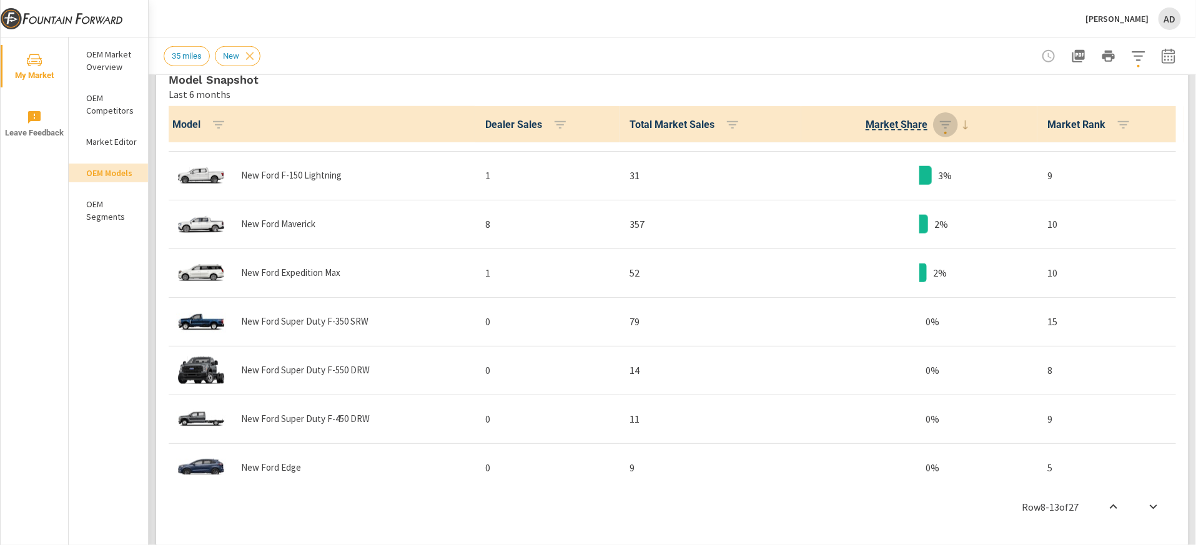
scroll to position [677, 0]
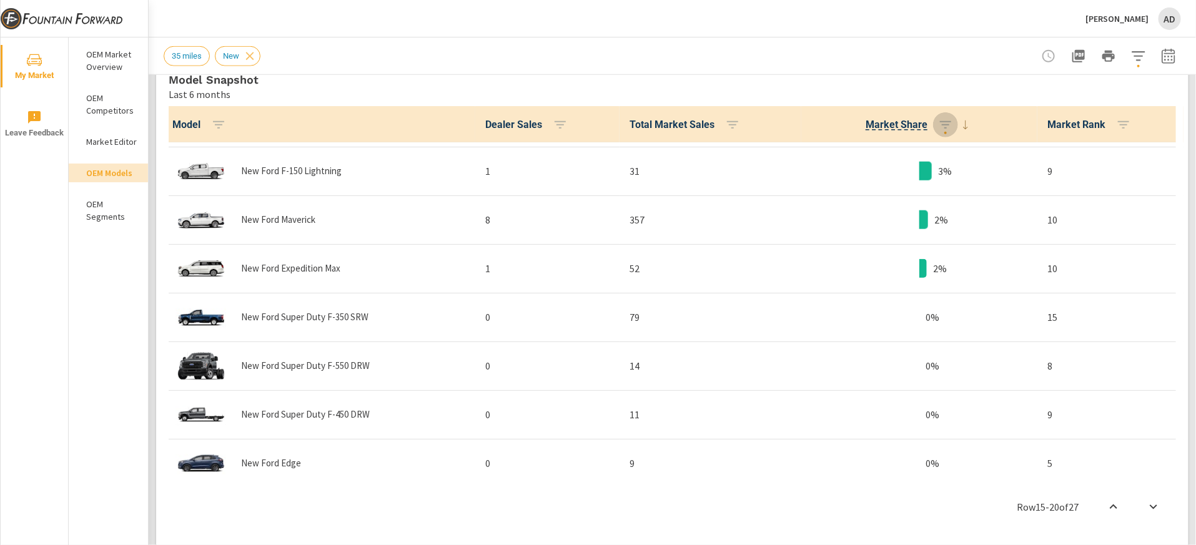
click at [1170, 15] on div "AD" at bounding box center [1170, 18] width 22 height 22
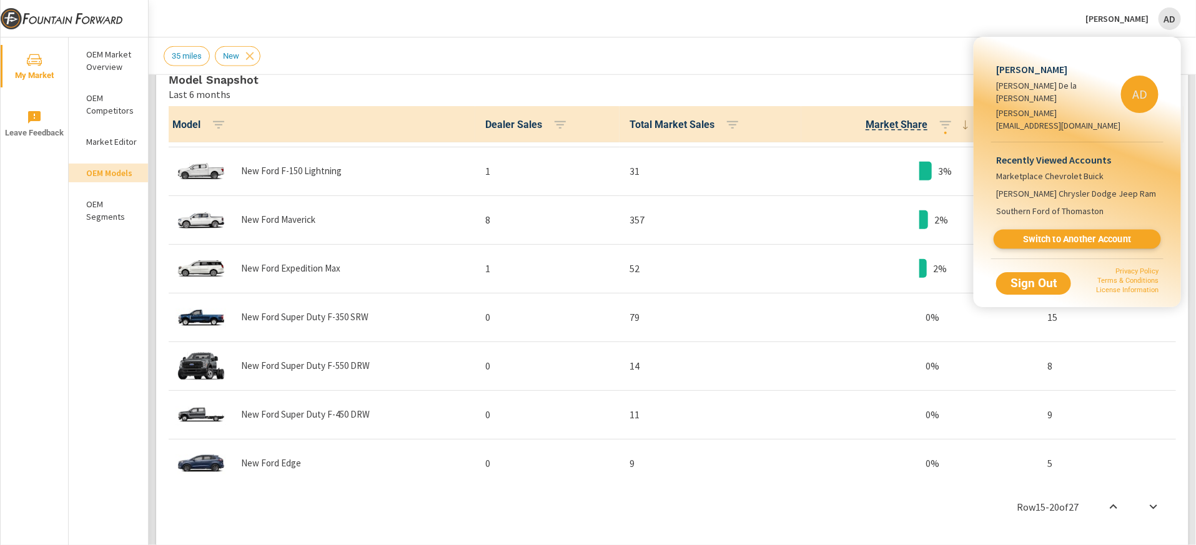
click at [1061, 234] on span "Switch to Another Account" at bounding box center [1077, 240] width 153 height 12
